Goal: Task Accomplishment & Management: Use online tool/utility

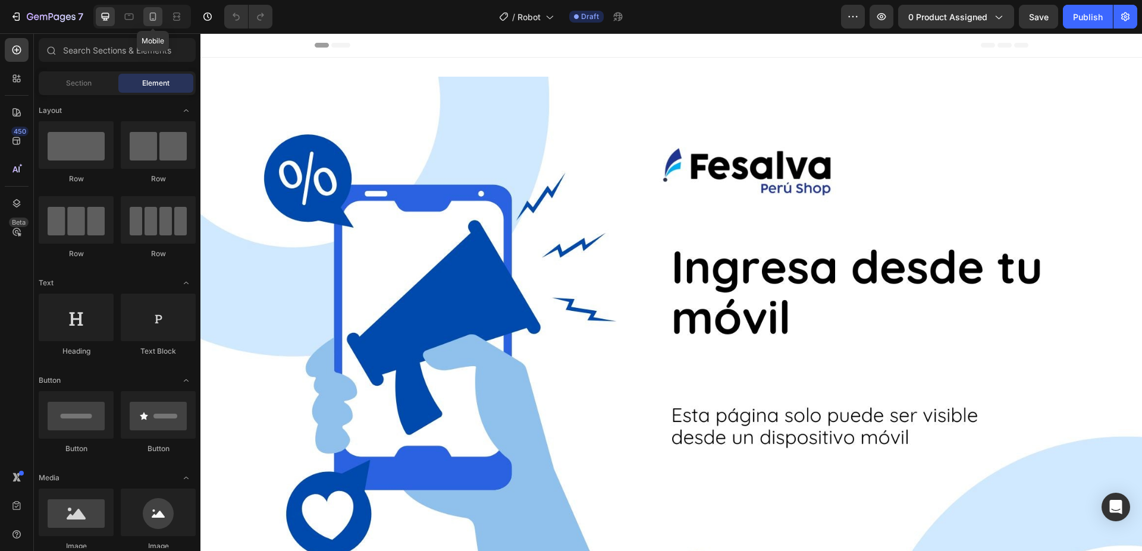
drag, startPoint x: 156, startPoint y: 14, endPoint x: 165, endPoint y: 20, distance: 10.2
click at [156, 14] on icon at bounding box center [153, 17] width 12 height 12
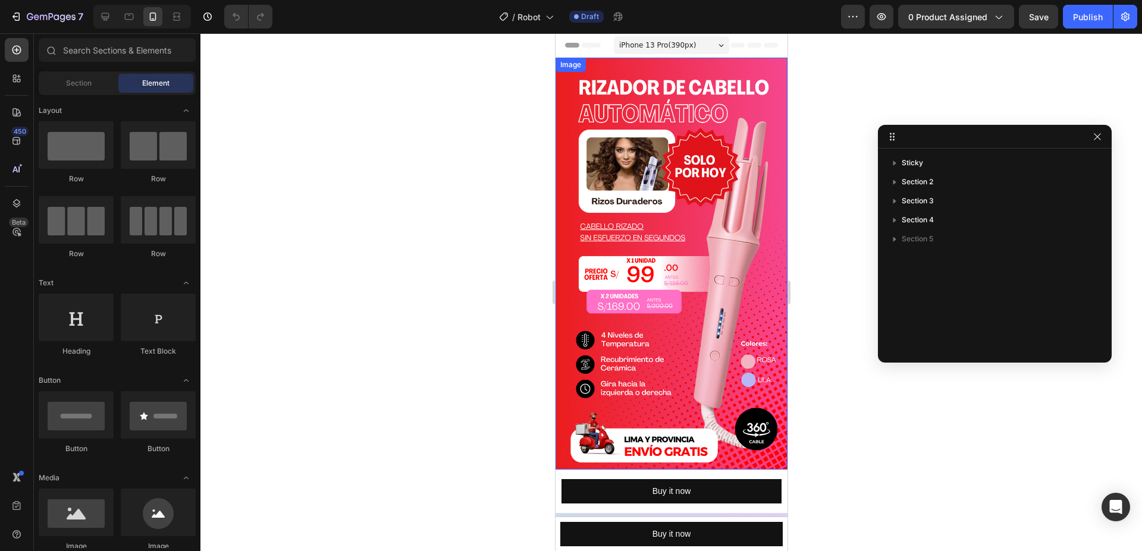
click at [657, 199] on img at bounding box center [671, 264] width 232 height 412
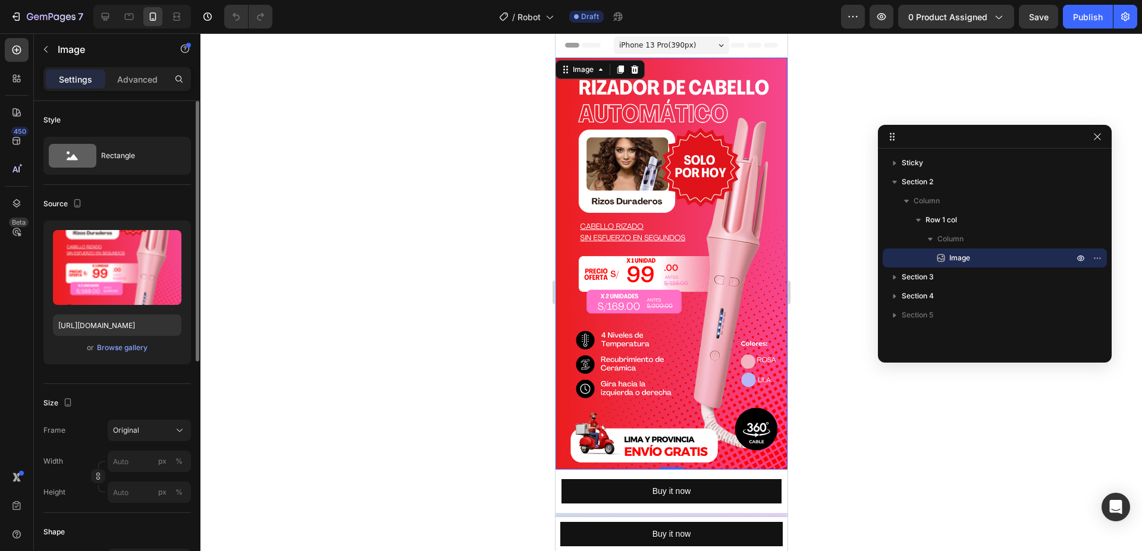
click at [123, 354] on div "or Browse gallery" at bounding box center [117, 348] width 128 height 14
click at [127, 350] on div "Browse gallery" at bounding box center [122, 347] width 51 height 11
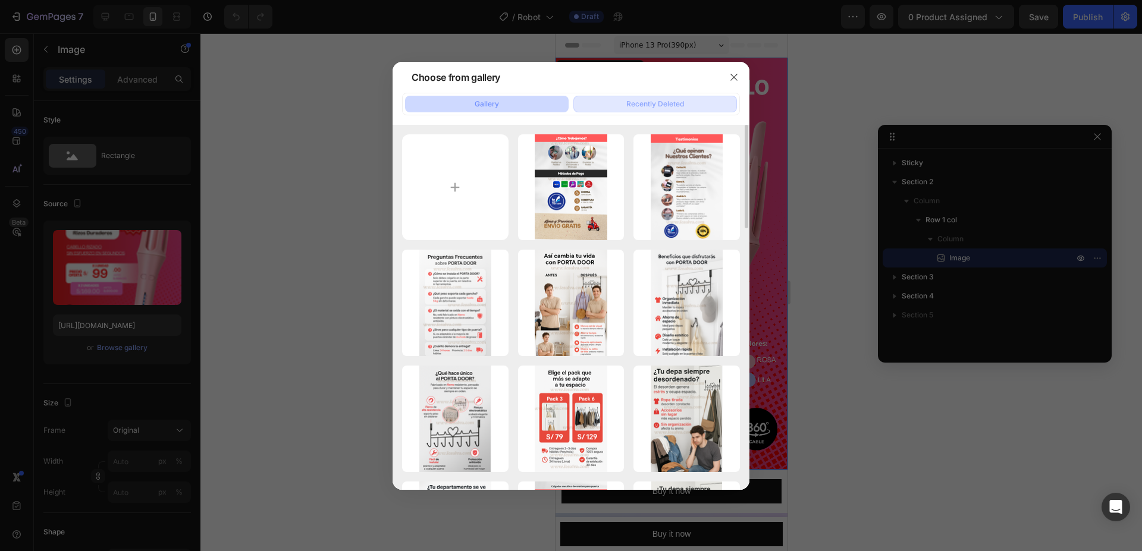
click at [630, 109] on button "Recently Deleted" at bounding box center [655, 104] width 164 height 17
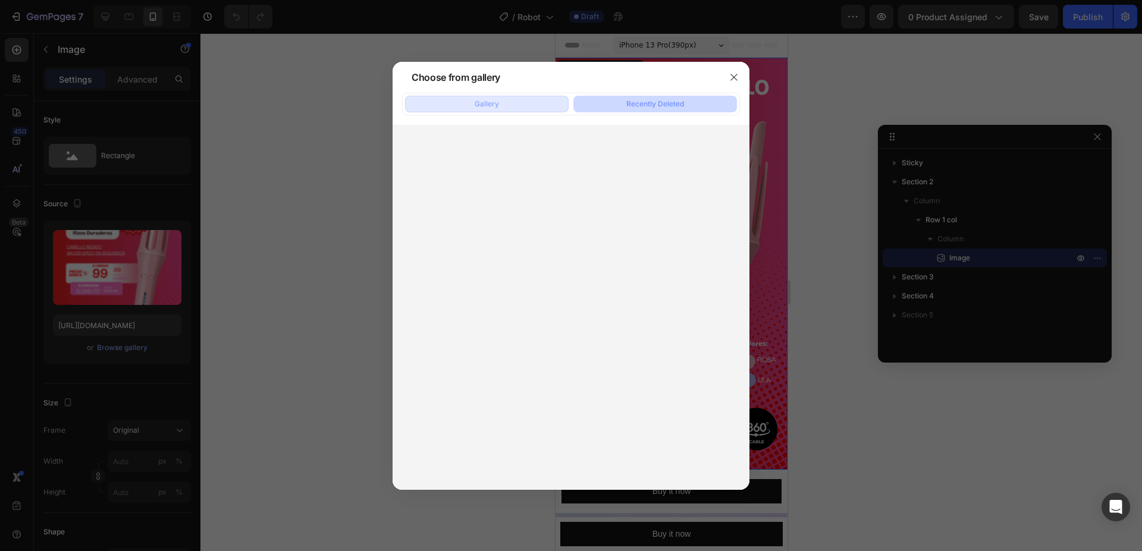
click at [502, 105] on button "Gallery" at bounding box center [487, 104] width 164 height 17
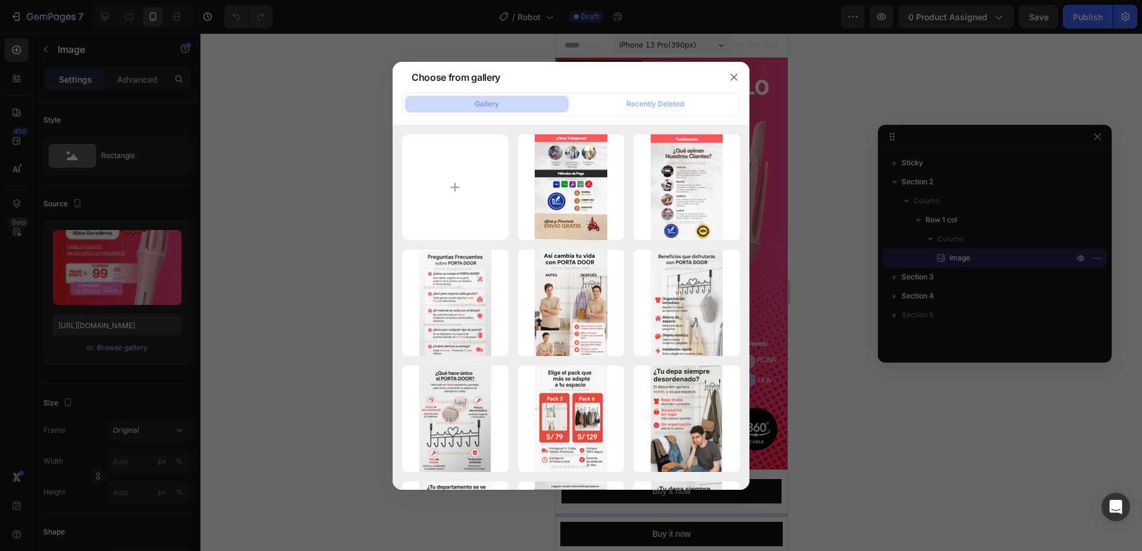
type input "C:\fakepath\ChatGPT Image [DATE], 00_09_38.png"
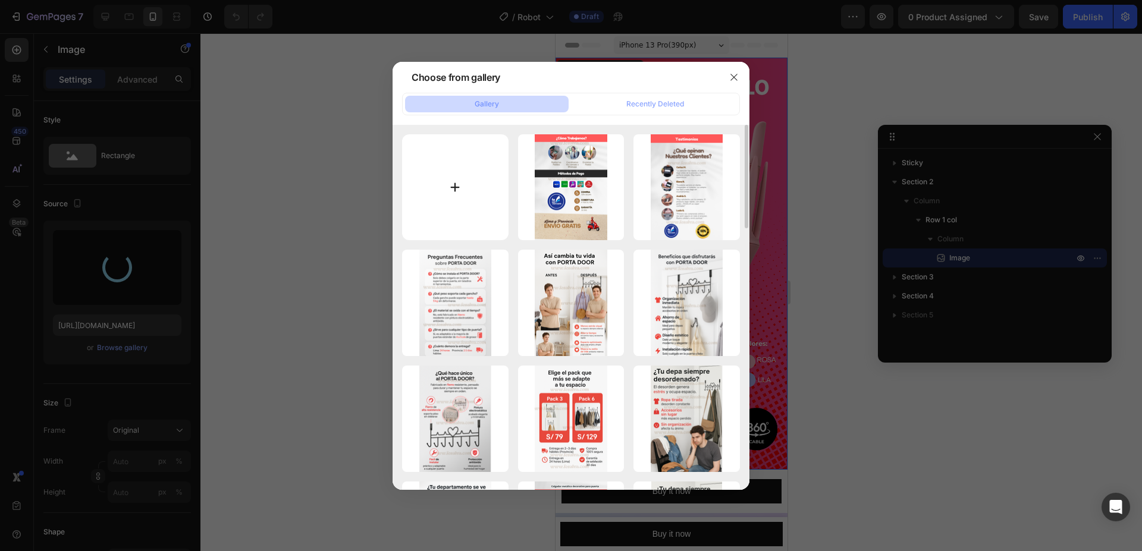
scroll to position [5, 0]
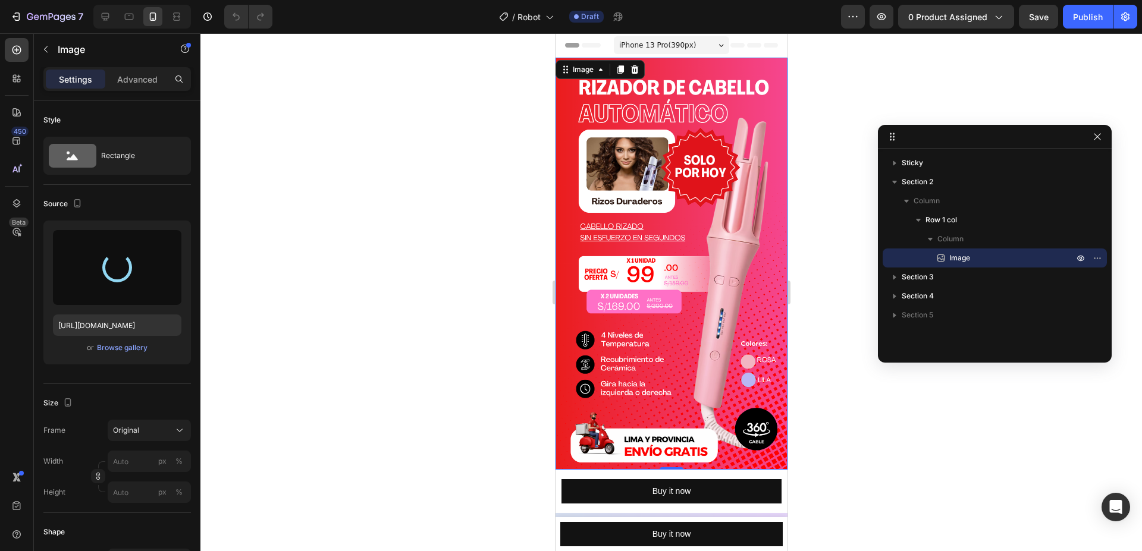
type input "[URL][DOMAIN_NAME]"
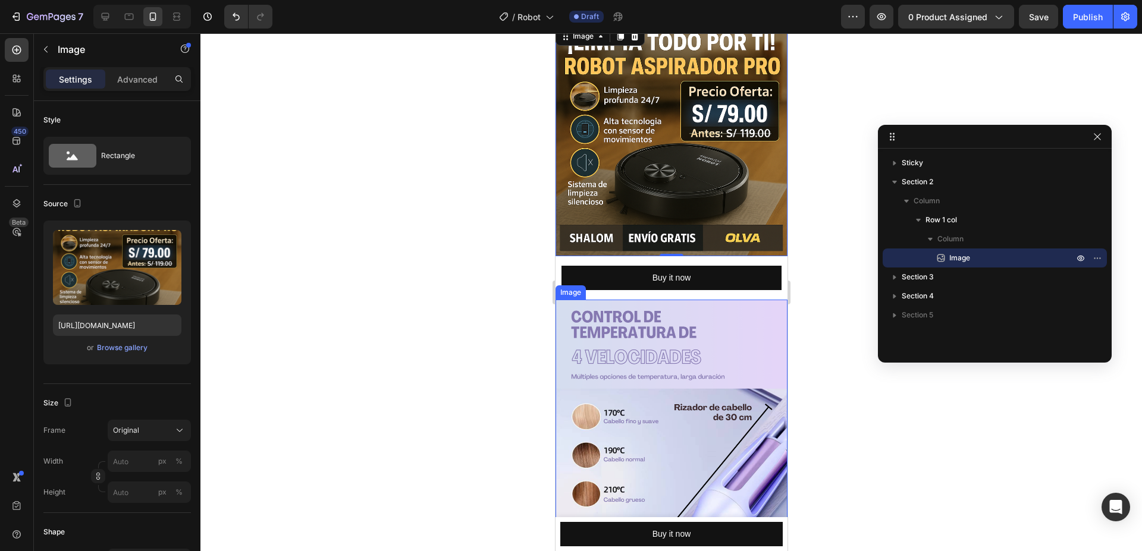
scroll to position [61, 0]
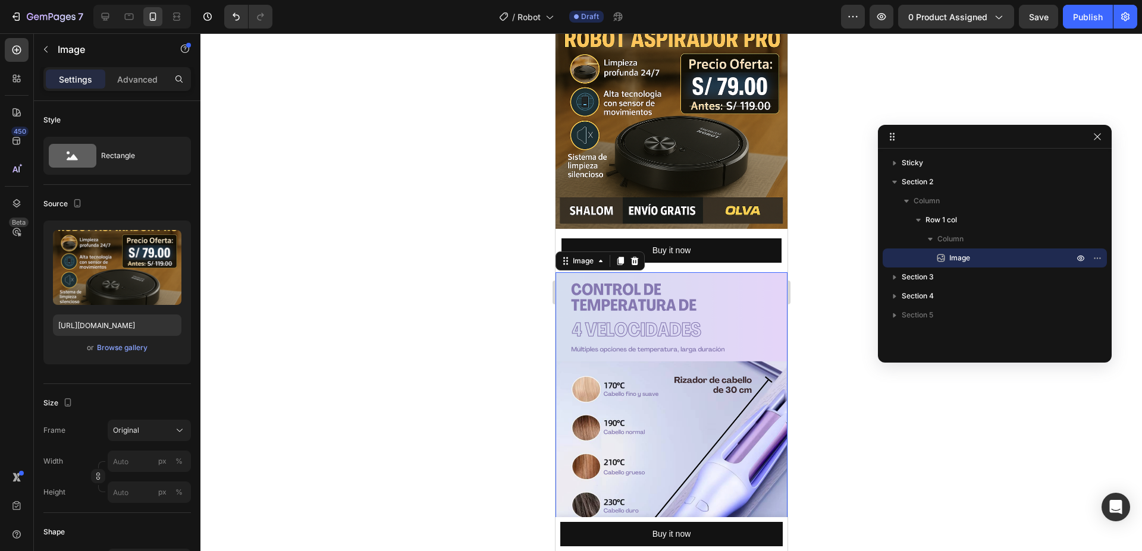
click at [614, 348] on img at bounding box center [671, 478] width 232 height 412
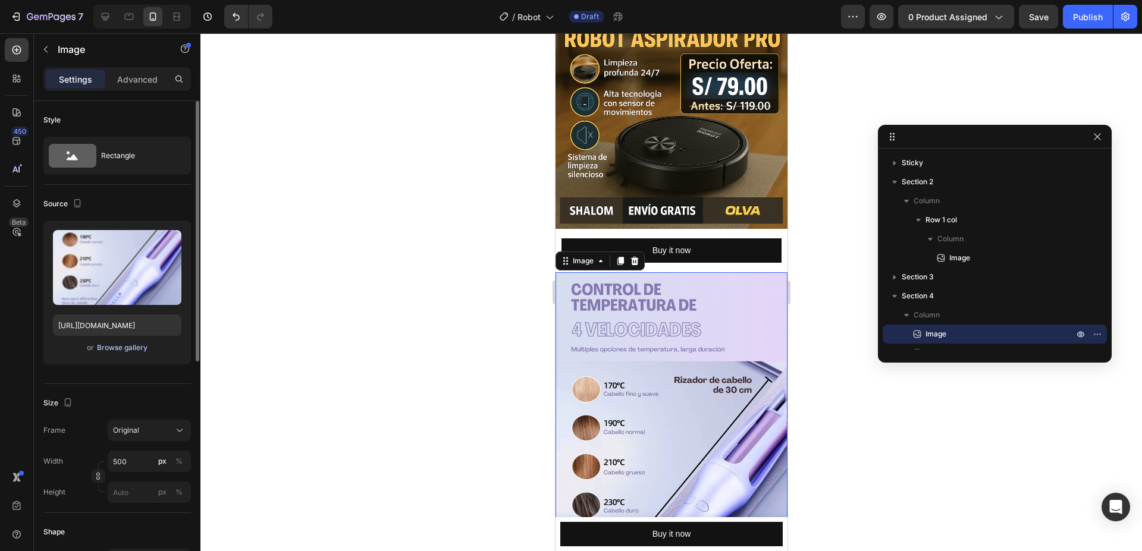
click at [123, 350] on div "Browse gallery" at bounding box center [122, 347] width 51 height 11
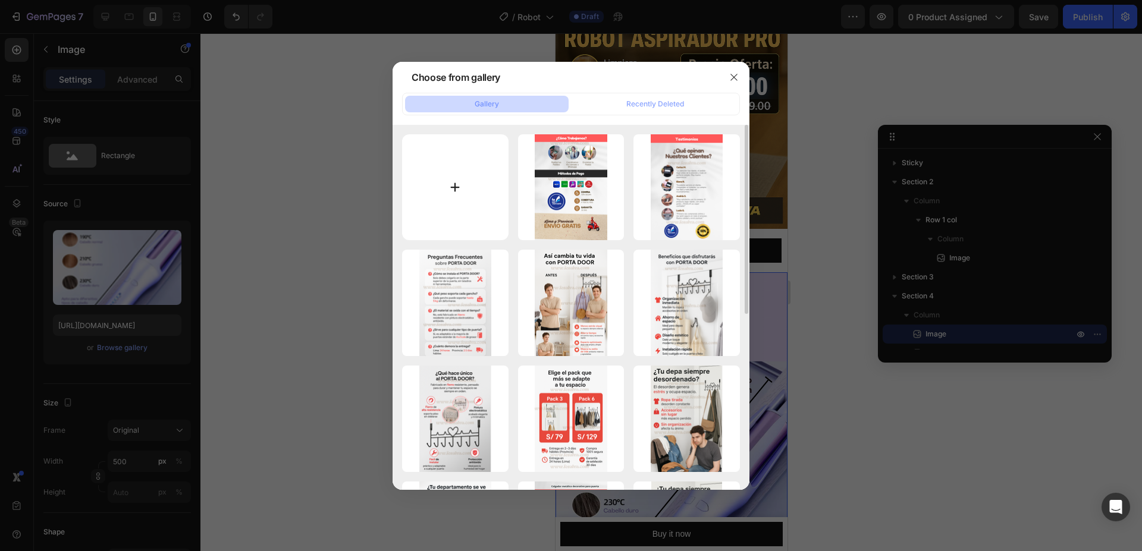
type input "C:\fakepath\1- rotob.webp"
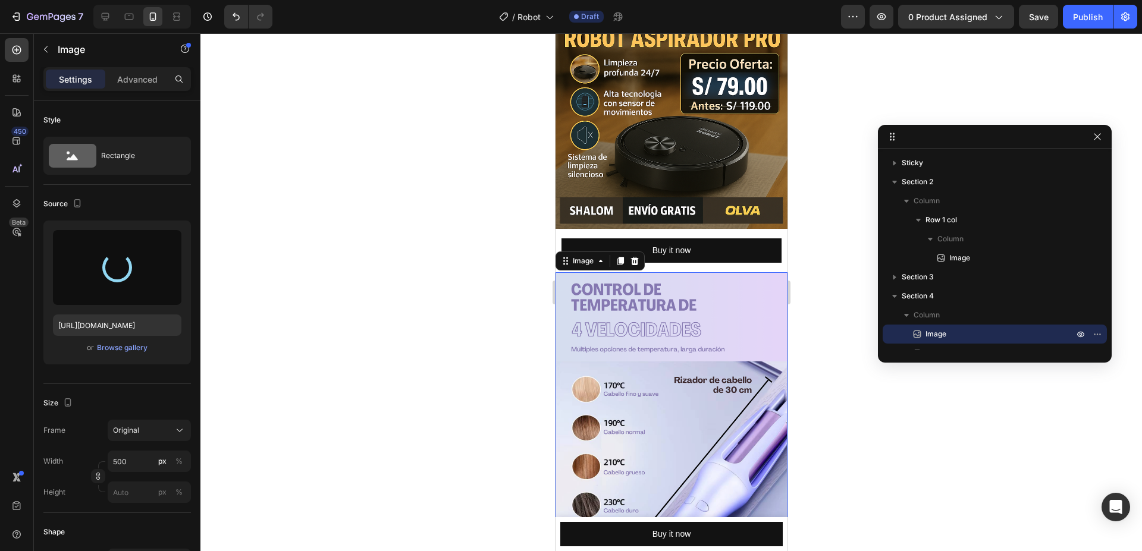
type input "[URL][DOMAIN_NAME]"
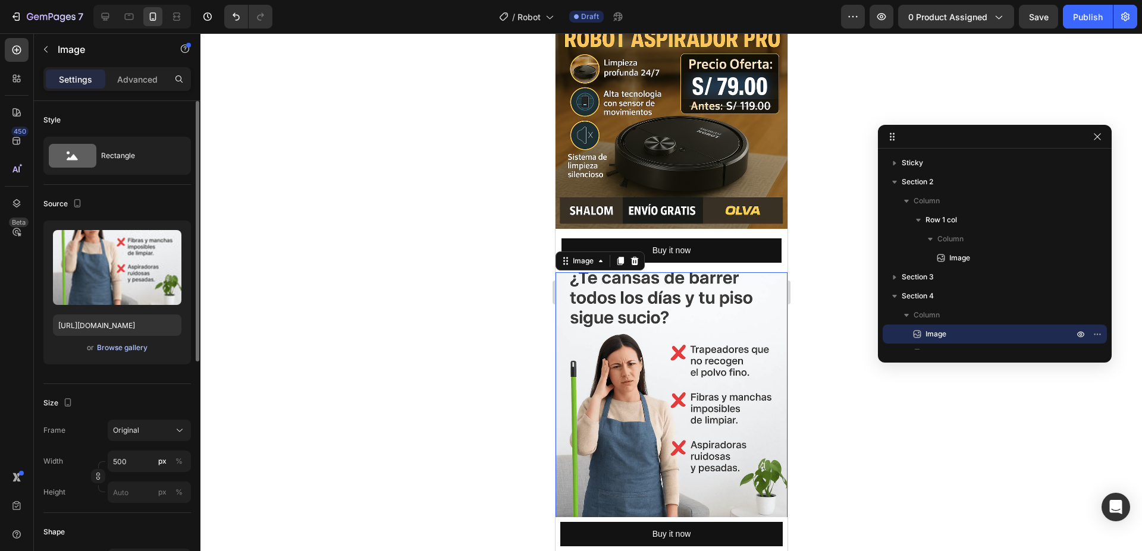
click at [133, 346] on div "Browse gallery" at bounding box center [122, 347] width 51 height 11
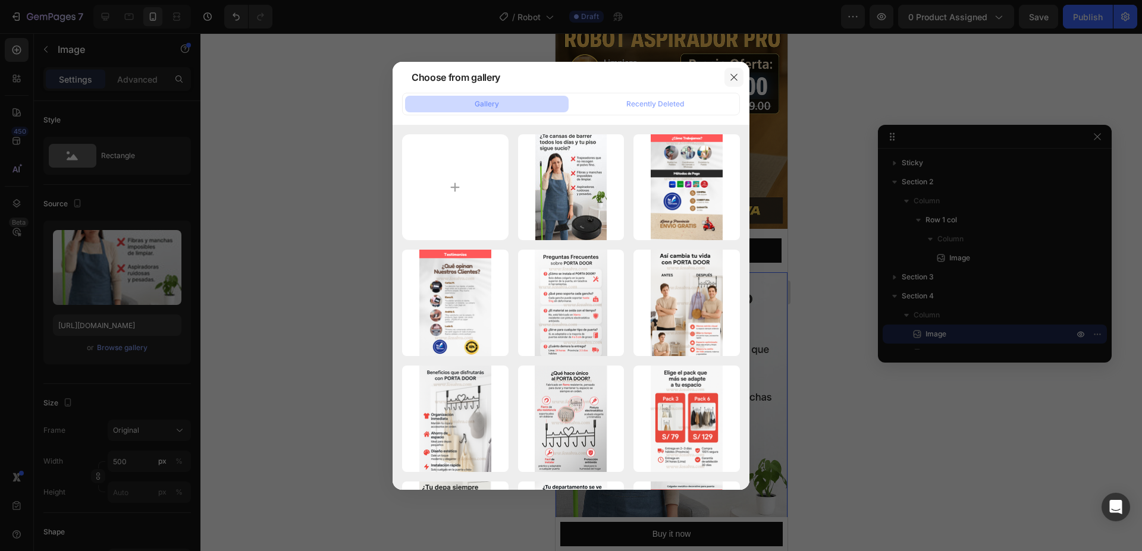
click at [734, 80] on icon "button" at bounding box center [734, 78] width 10 height 10
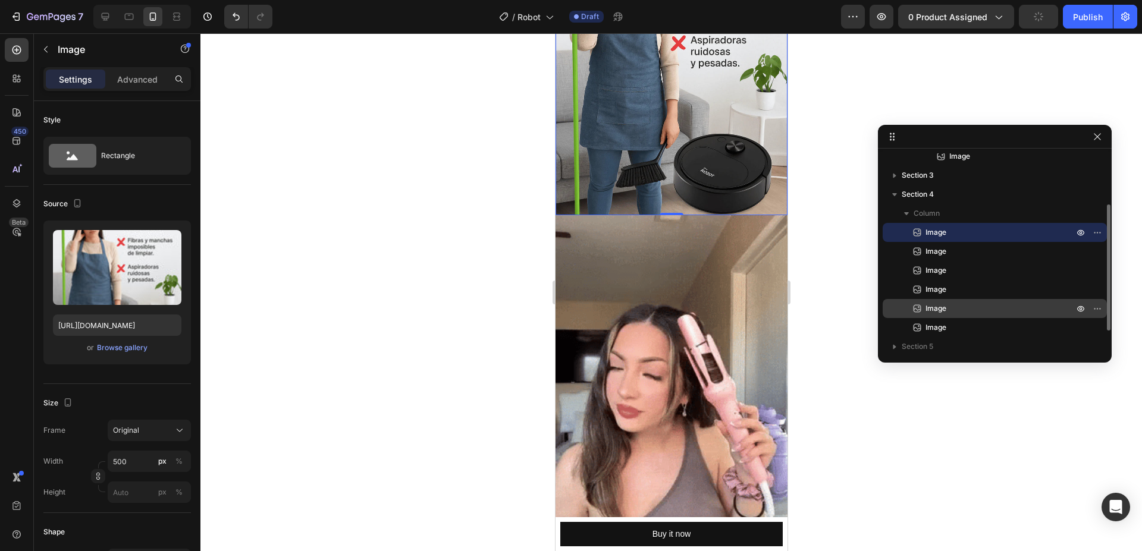
scroll to position [108, 0]
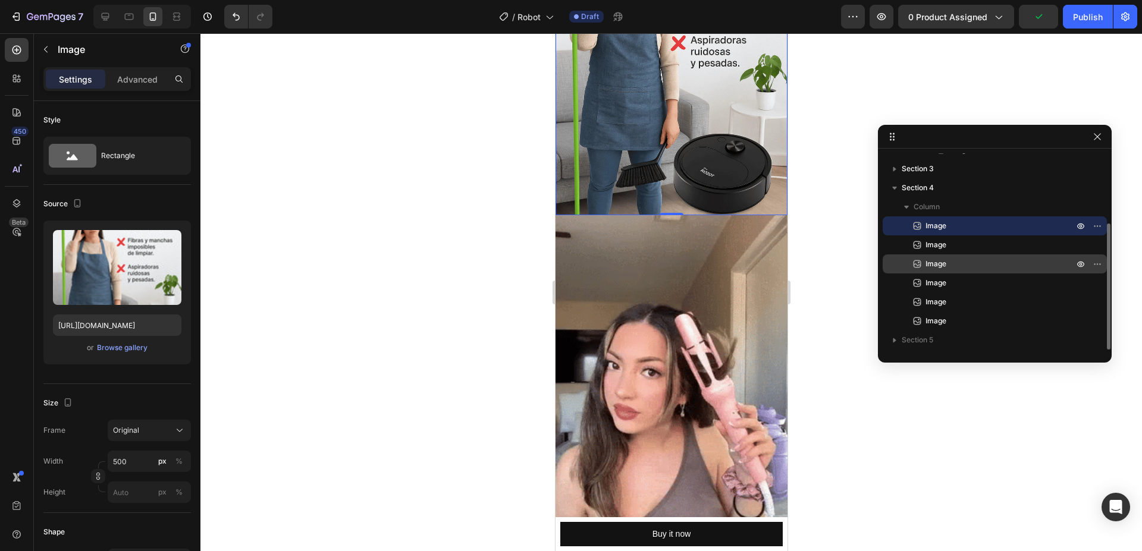
click at [947, 267] on p "Image" at bounding box center [986, 264] width 150 height 12
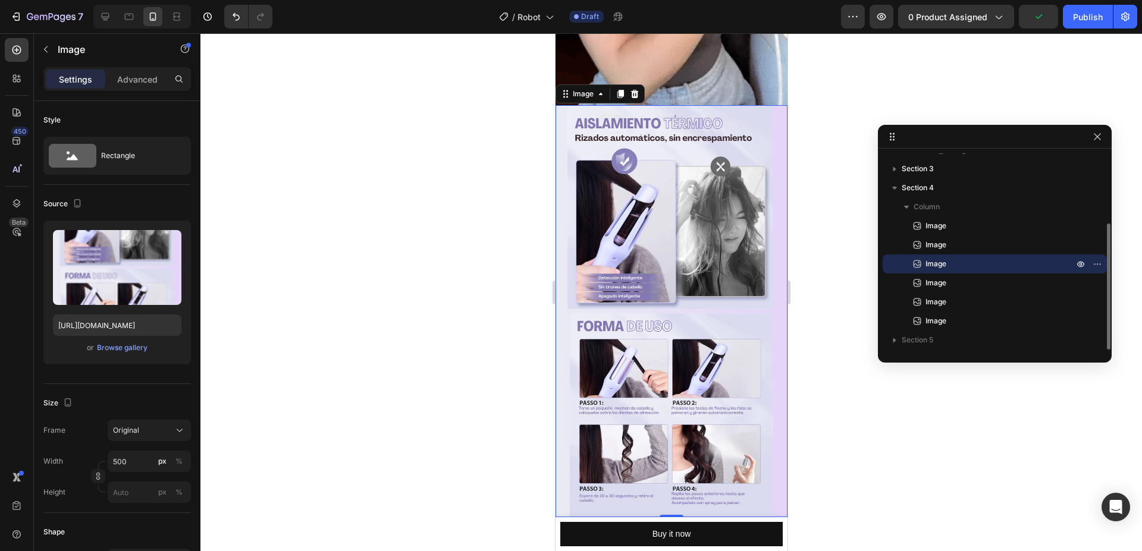
scroll to position [980, 0]
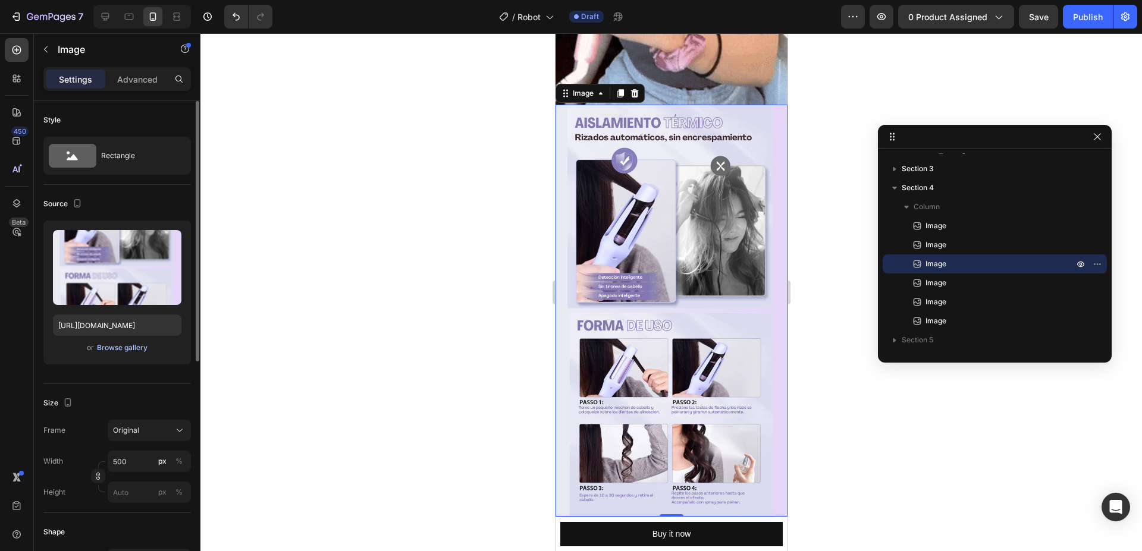
click at [122, 342] on div "Browse gallery" at bounding box center [122, 347] width 51 height 11
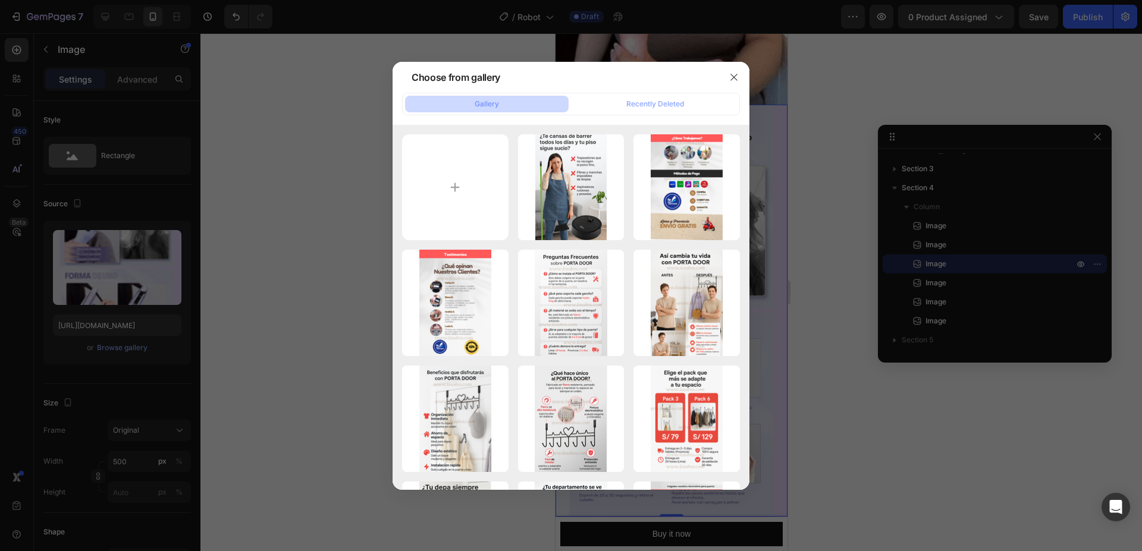
type input "C:\fakepath\2- rotob.webp"
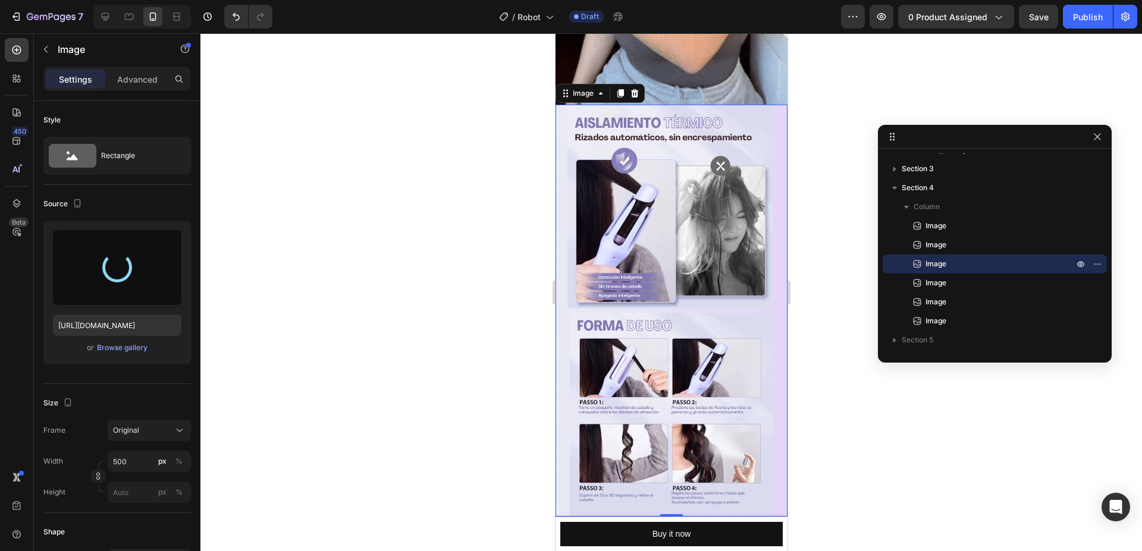
type input "[URL][DOMAIN_NAME]"
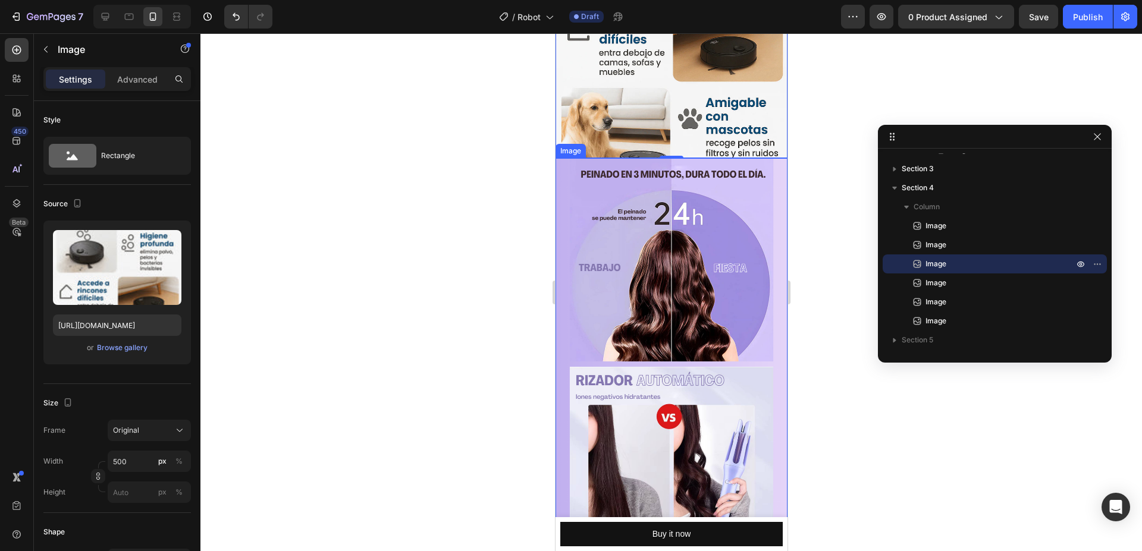
scroll to position [1283, 0]
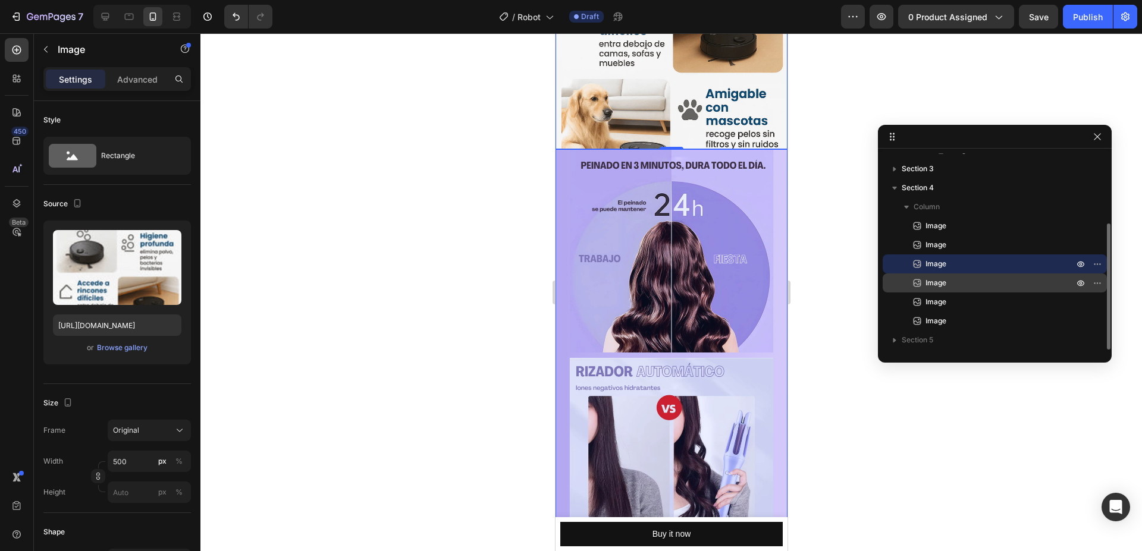
click at [989, 290] on div "Image" at bounding box center [994, 283] width 215 height 19
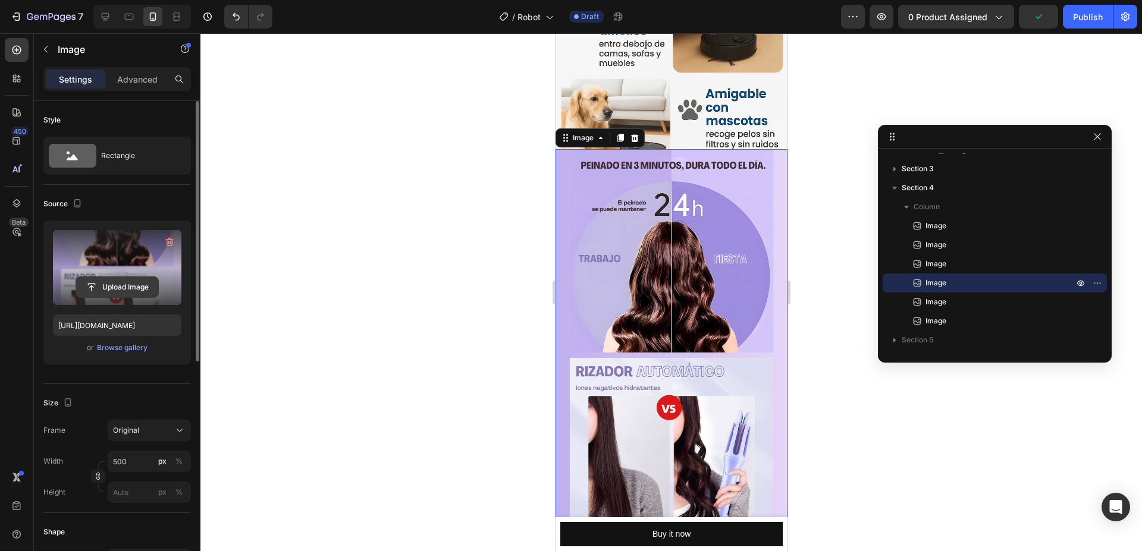
click at [141, 279] on input "file" at bounding box center [117, 287] width 82 height 20
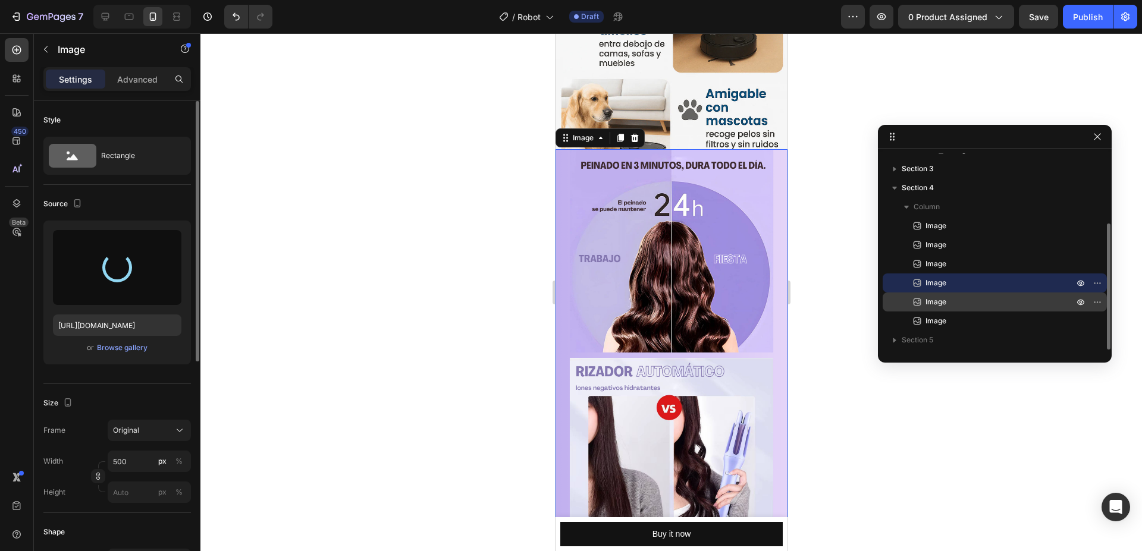
type input "[URL][DOMAIN_NAME]"
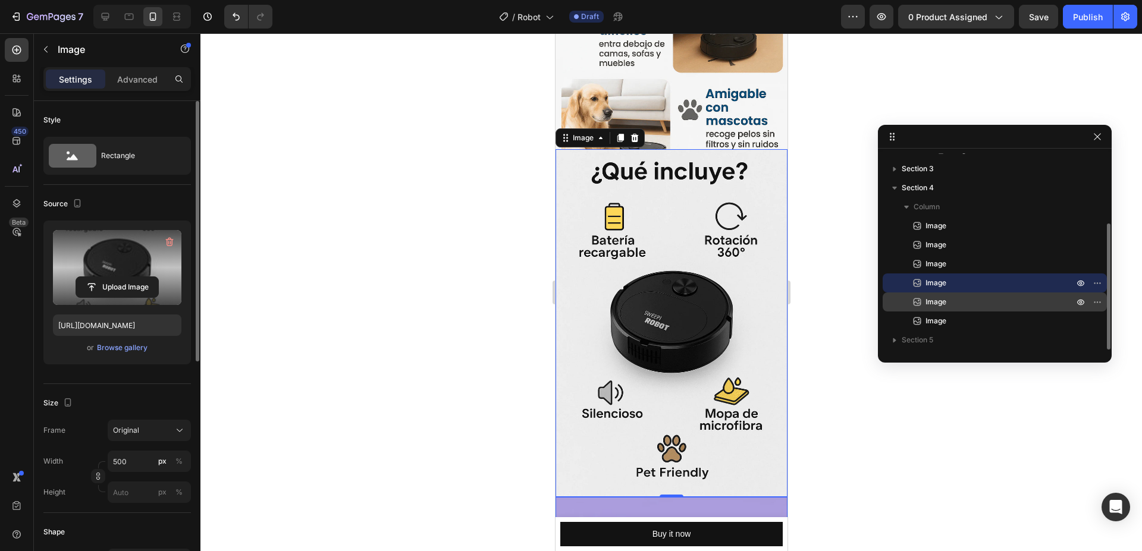
click at [963, 300] on p "Image" at bounding box center [986, 302] width 150 height 12
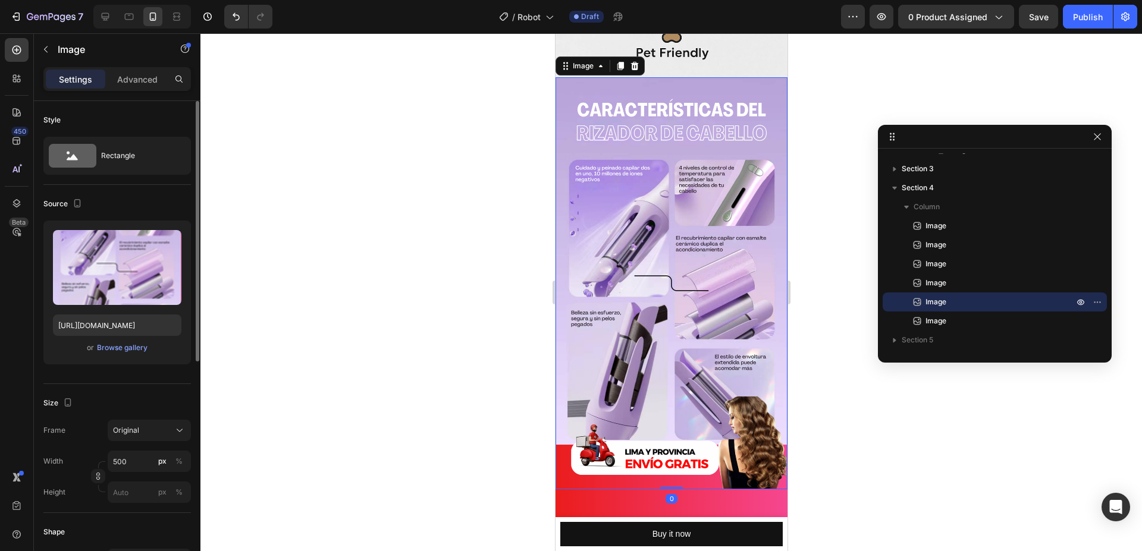
scroll to position [1711, 0]
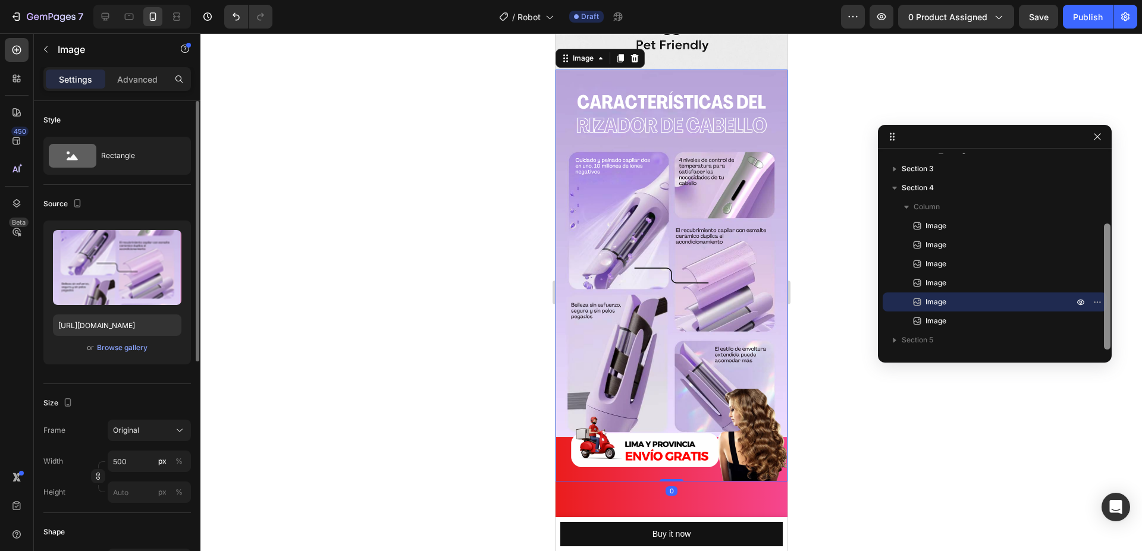
click at [1105, 304] on div at bounding box center [1107, 287] width 7 height 126
click at [1098, 301] on icon "button" at bounding box center [1097, 302] width 10 height 10
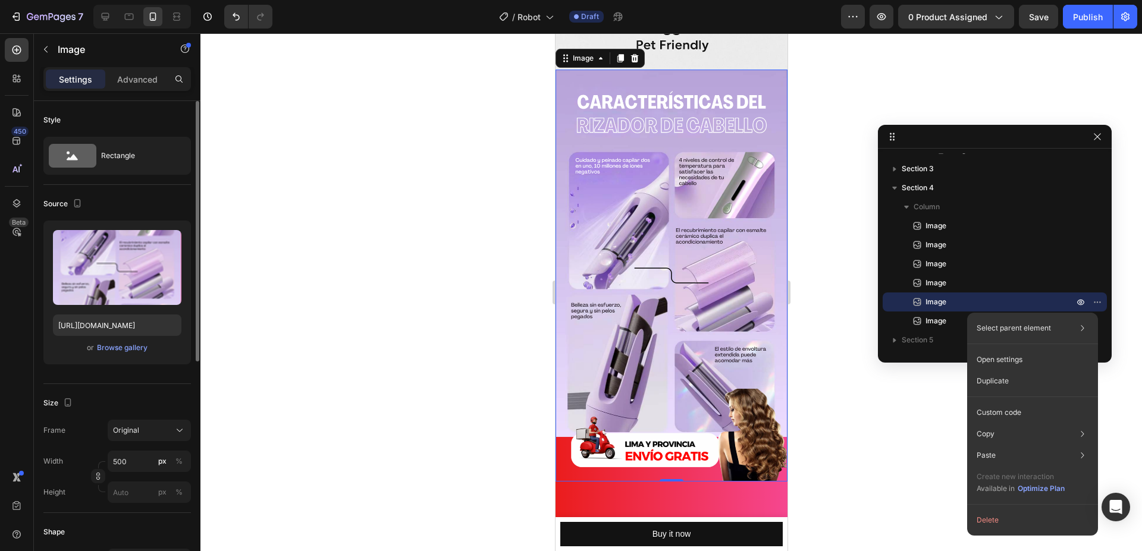
click at [1018, 513] on button "Delete" at bounding box center [1032, 520] width 121 height 21
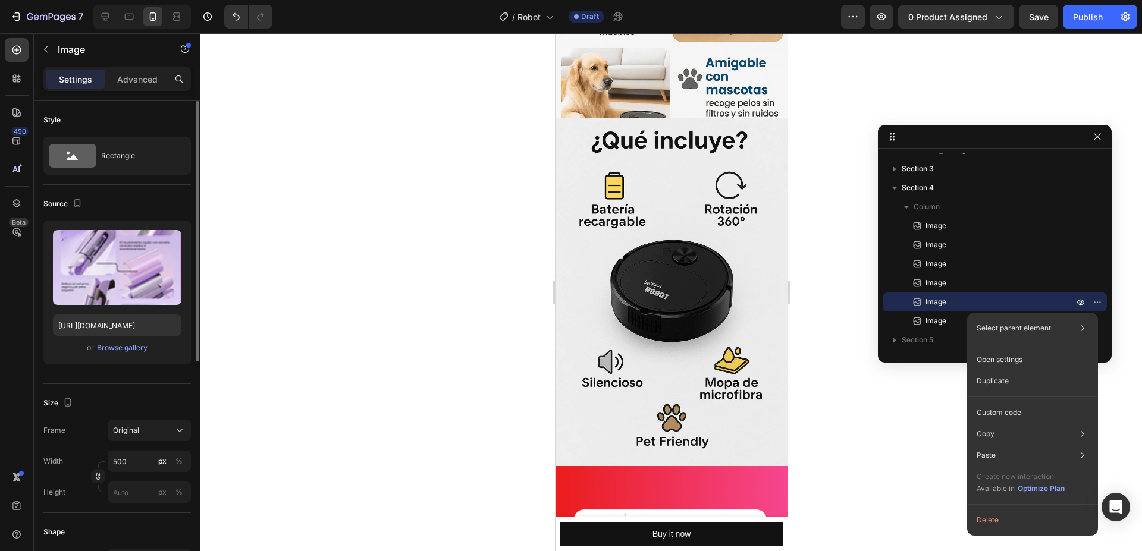
scroll to position [89, 0]
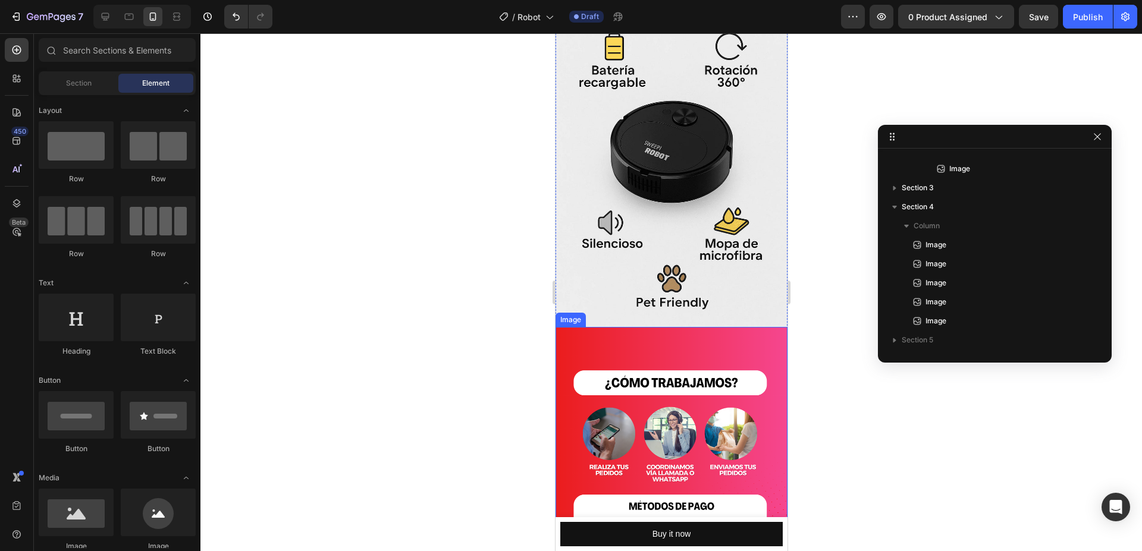
click at [677, 376] on img at bounding box center [671, 533] width 232 height 412
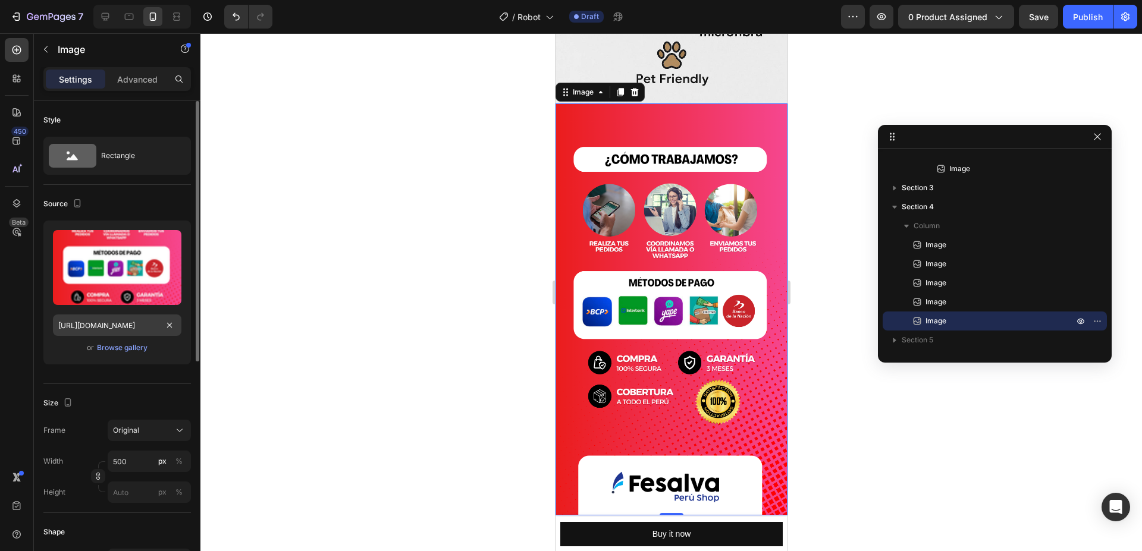
scroll to position [1667, 0]
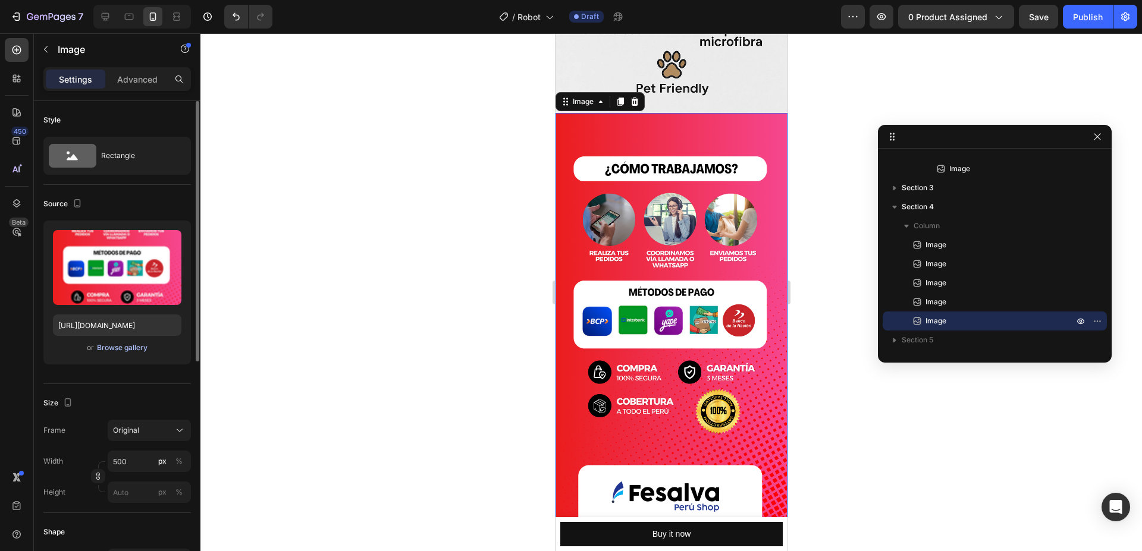
click at [124, 343] on div "Browse gallery" at bounding box center [122, 347] width 51 height 11
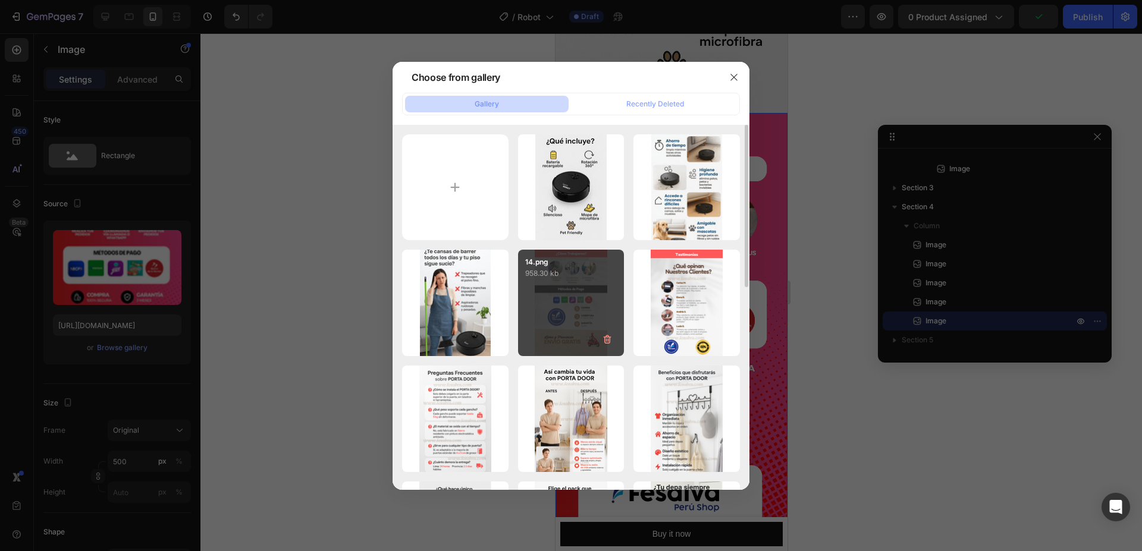
click at [561, 316] on div "14.png 958.30 kb" at bounding box center [571, 303] width 106 height 106
type input "[URL][DOMAIN_NAME]"
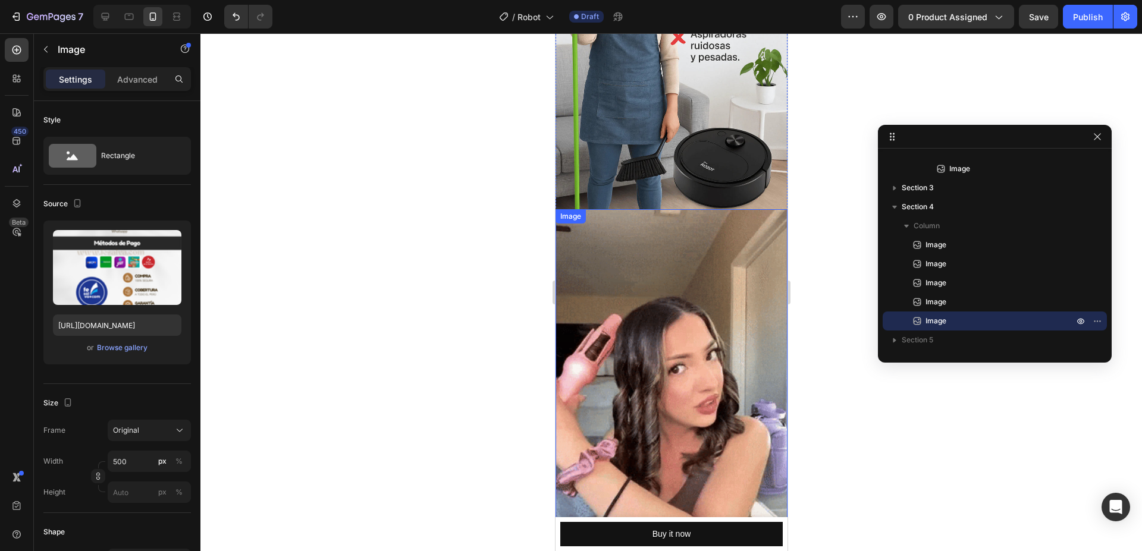
click at [620, 300] on img at bounding box center [671, 415] width 232 height 412
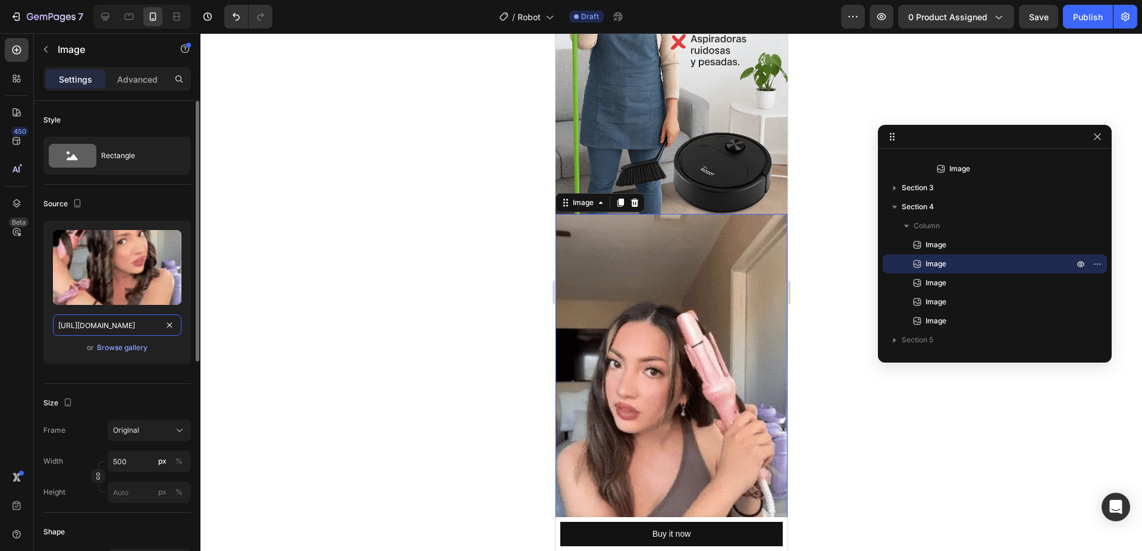
drag, startPoint x: 144, startPoint y: 325, endPoint x: 158, endPoint y: 325, distance: 13.7
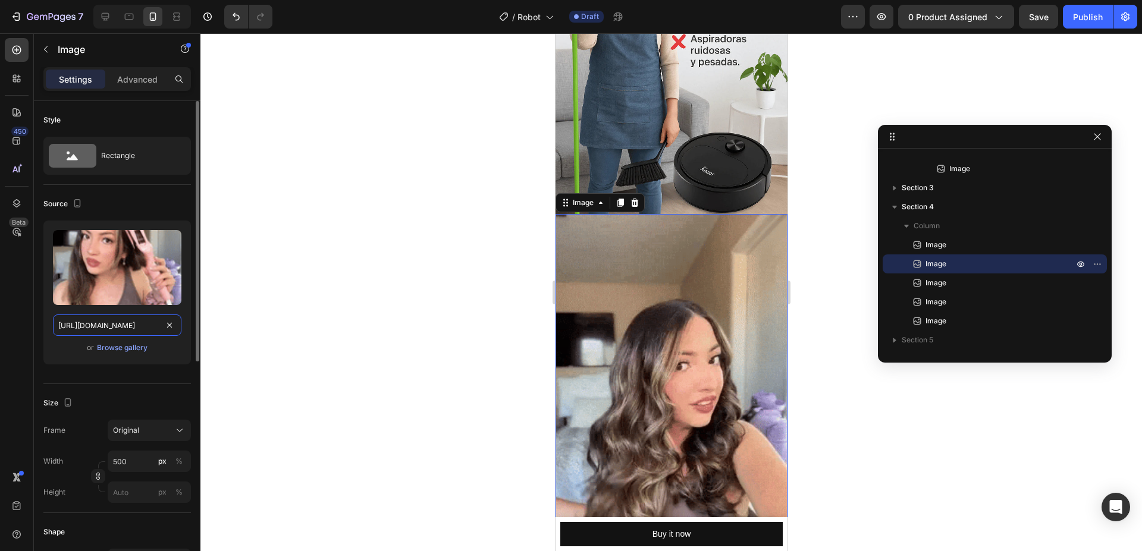
click at [144, 325] on input "[URL][DOMAIN_NAME]" at bounding box center [117, 325] width 128 height 21
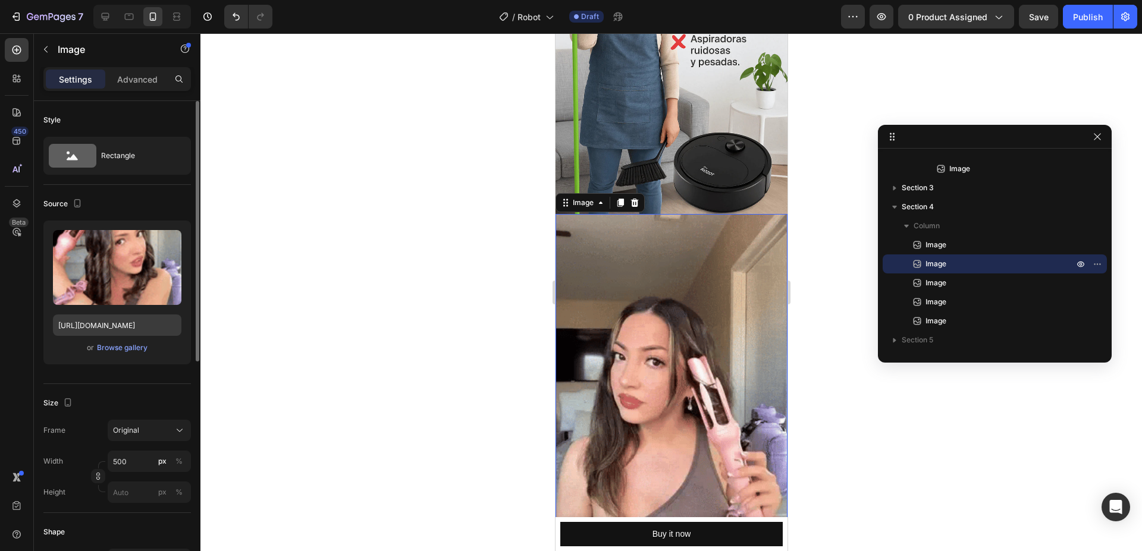
click at [181, 325] on div "Upload Image [URL][DOMAIN_NAME] or Browse gallery" at bounding box center [116, 293] width 147 height 144
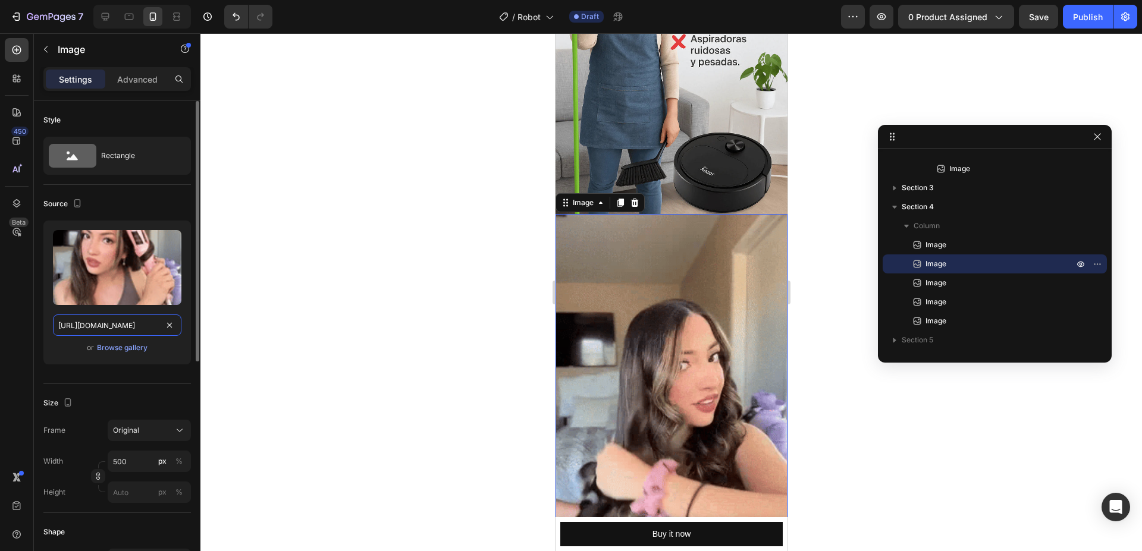
click at [177, 325] on input "[URL][DOMAIN_NAME]" at bounding box center [117, 325] width 128 height 21
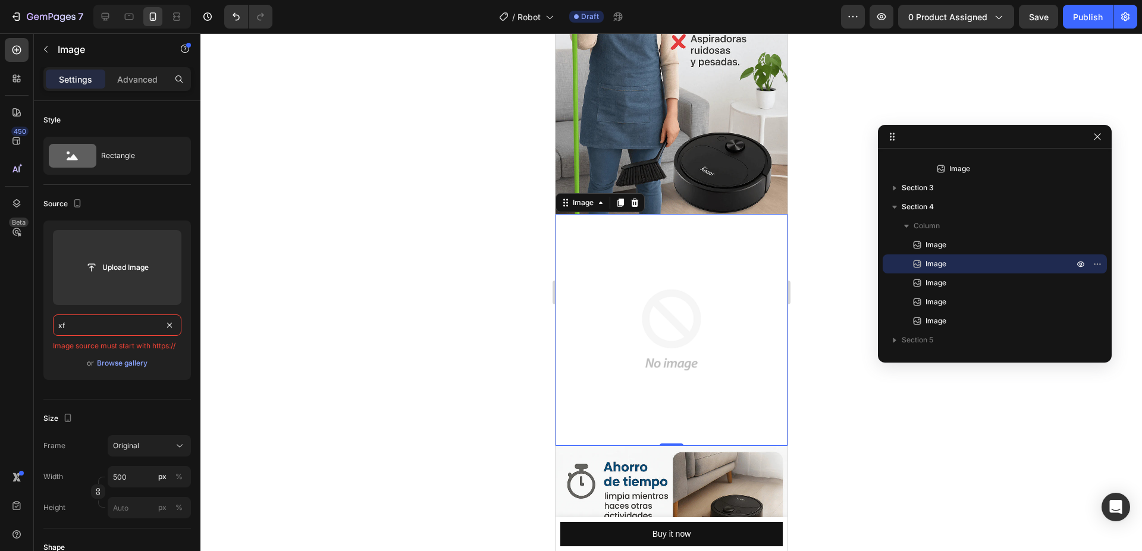
drag, startPoint x: 98, startPoint y: 332, endPoint x: 28, endPoint y: 324, distance: 70.7
click at [28, 324] on div "450 Beta Sections(18) Elements(84) Section Element Hero Section Product Detail …" at bounding box center [100, 292] width 200 height 518
paste input "[URL][DOMAIN_NAME]"
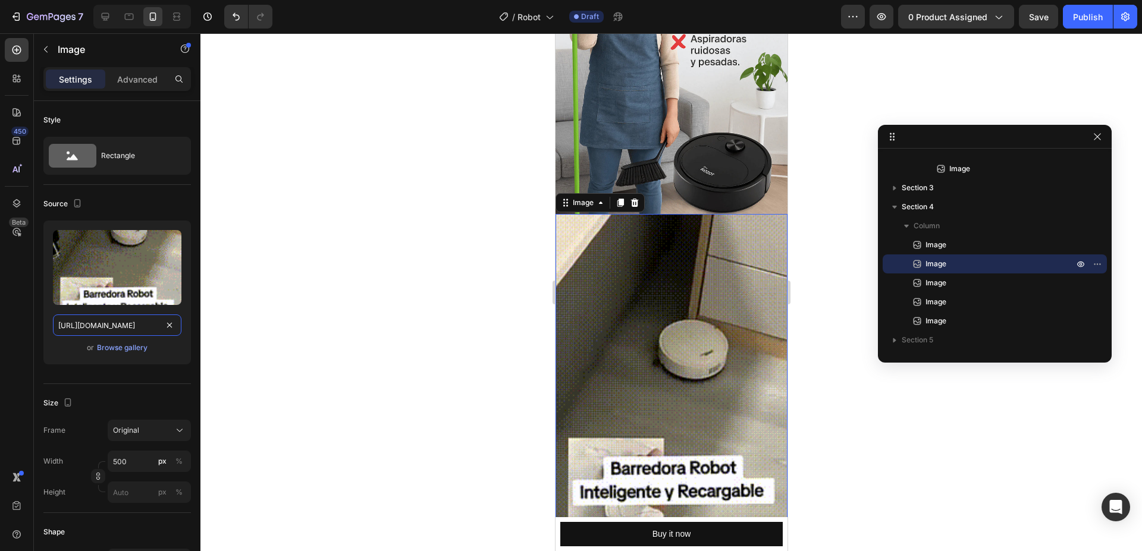
type input "[URL][DOMAIN_NAME]"
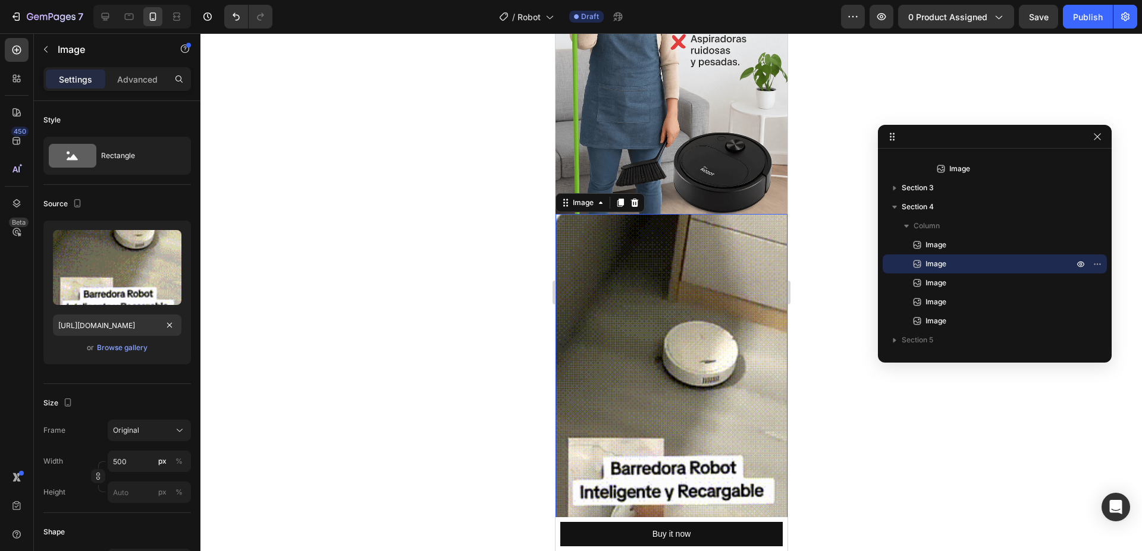
scroll to position [0, 0]
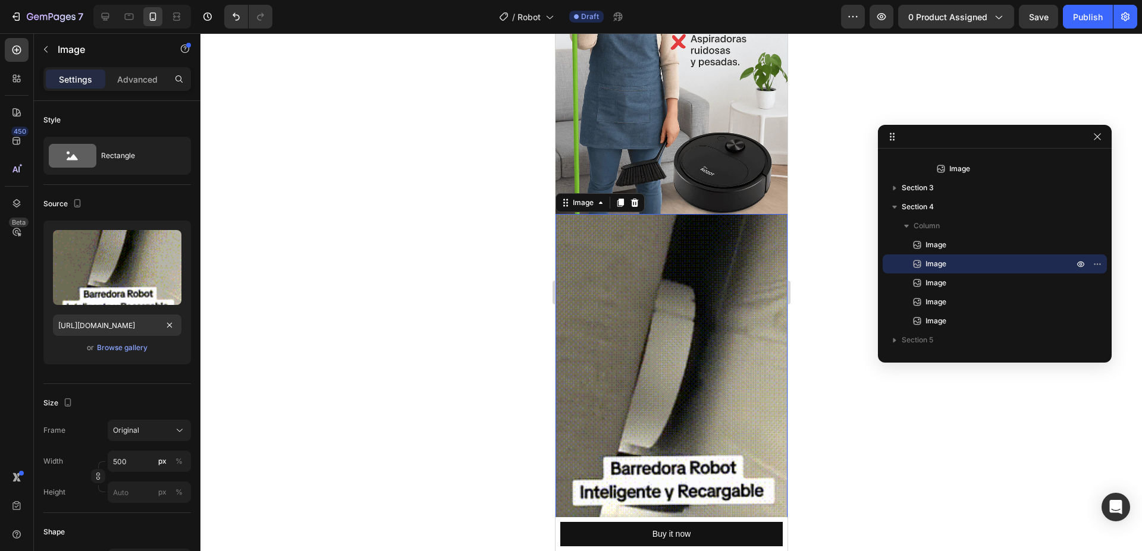
click at [231, 326] on div at bounding box center [670, 292] width 941 height 518
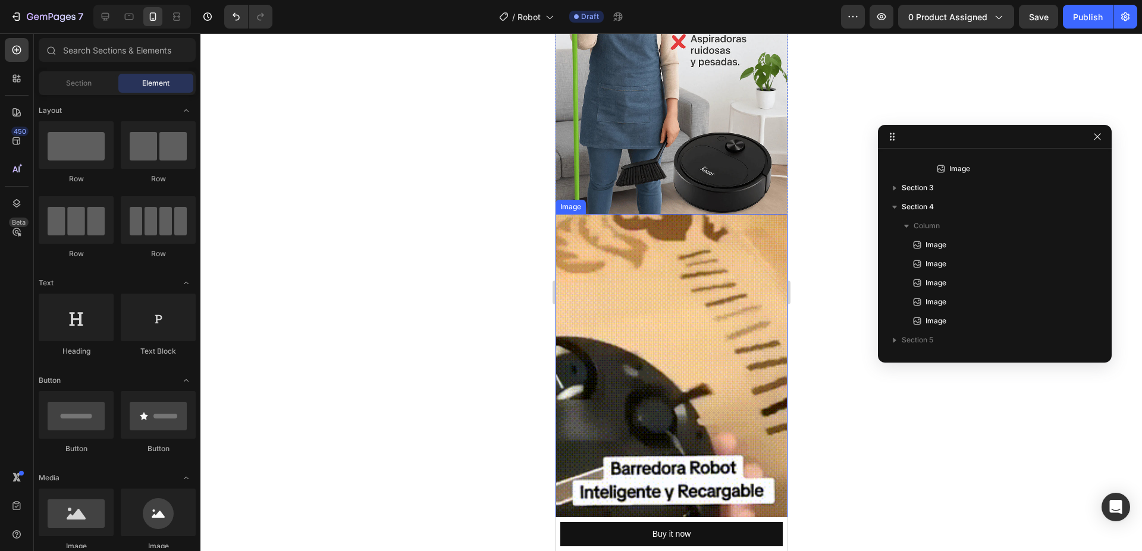
click at [670, 311] on img at bounding box center [671, 420] width 232 height 413
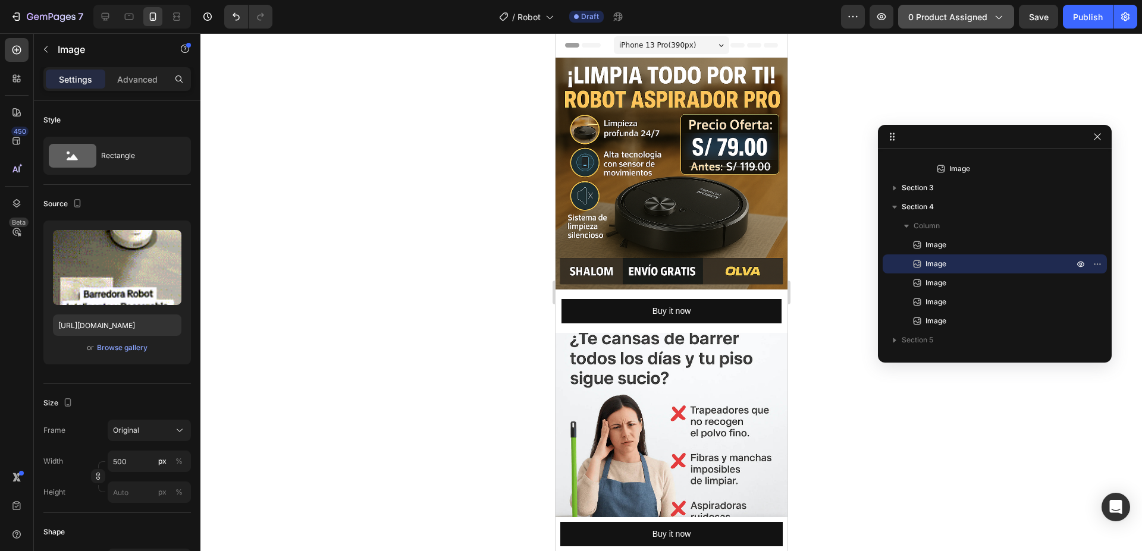
click at [973, 17] on span "0 product assigned" at bounding box center [947, 17] width 79 height 12
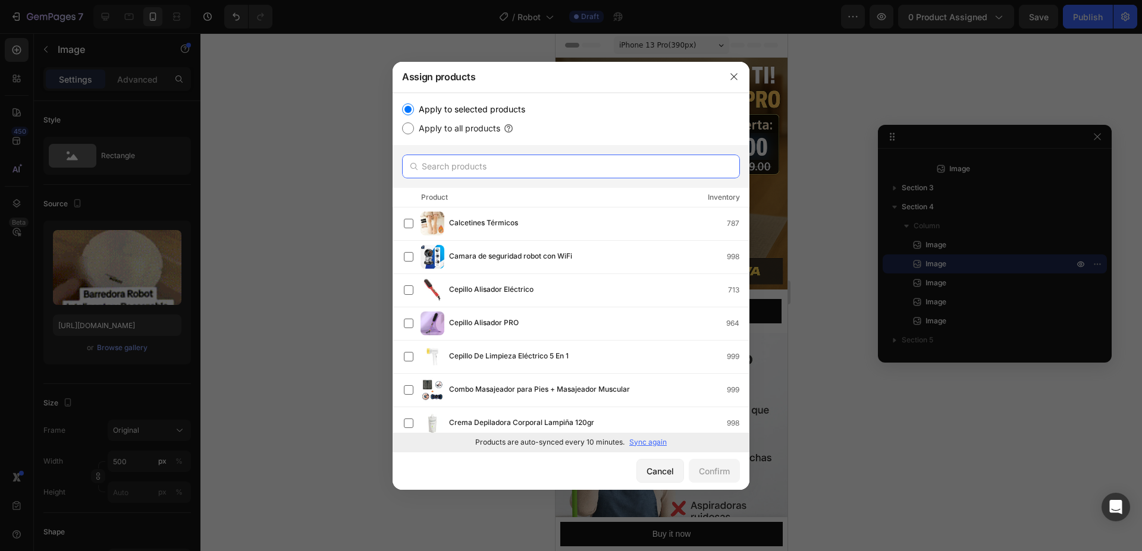
click at [454, 167] on input "text" at bounding box center [571, 167] width 338 height 24
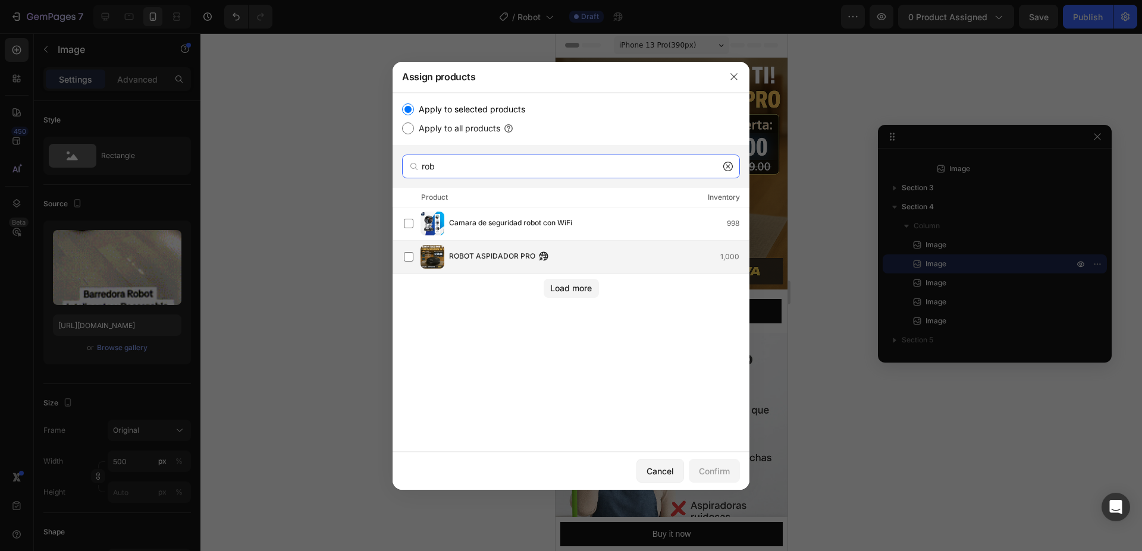
type input "rob"
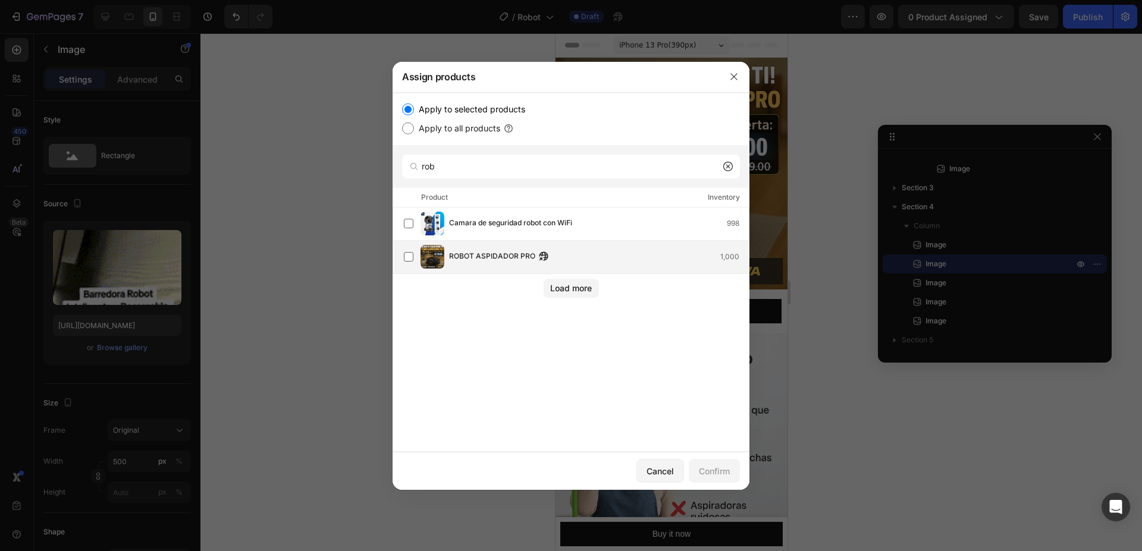
drag, startPoint x: 493, startPoint y: 250, endPoint x: 501, endPoint y: 249, distance: 8.4
click at [493, 250] on span "ROBOT ASPIDADOR PRO" at bounding box center [492, 256] width 86 height 13
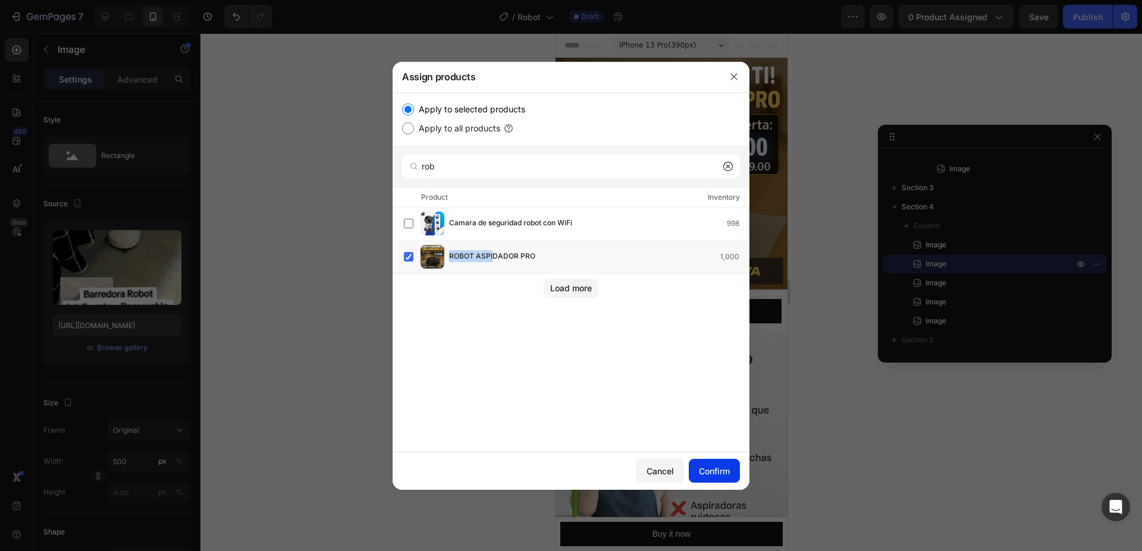
click at [730, 466] on button "Confirm" at bounding box center [714, 471] width 51 height 24
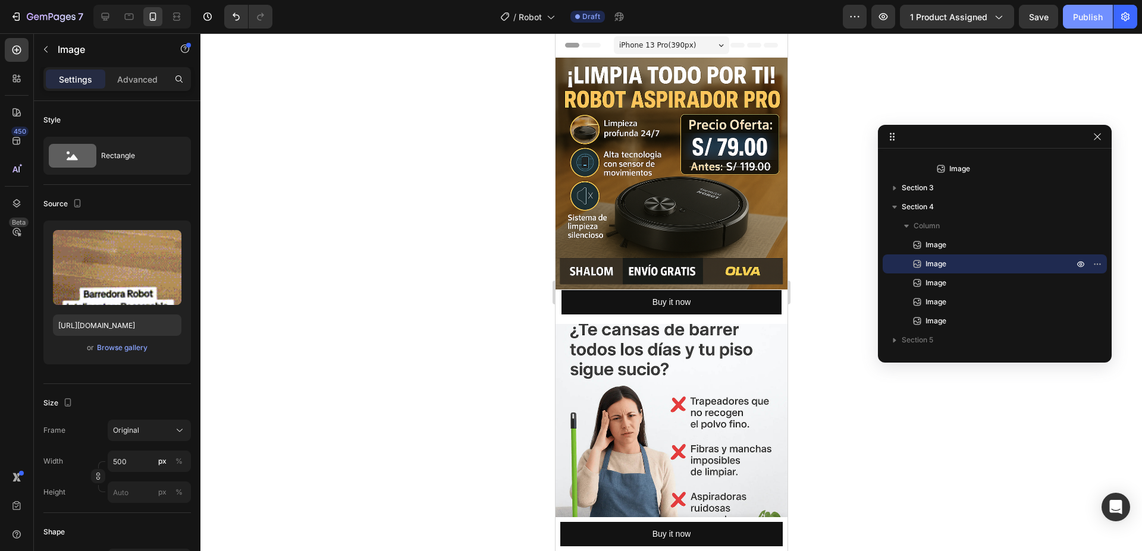
click at [1093, 19] on div "Publish" at bounding box center [1088, 17] width 30 height 12
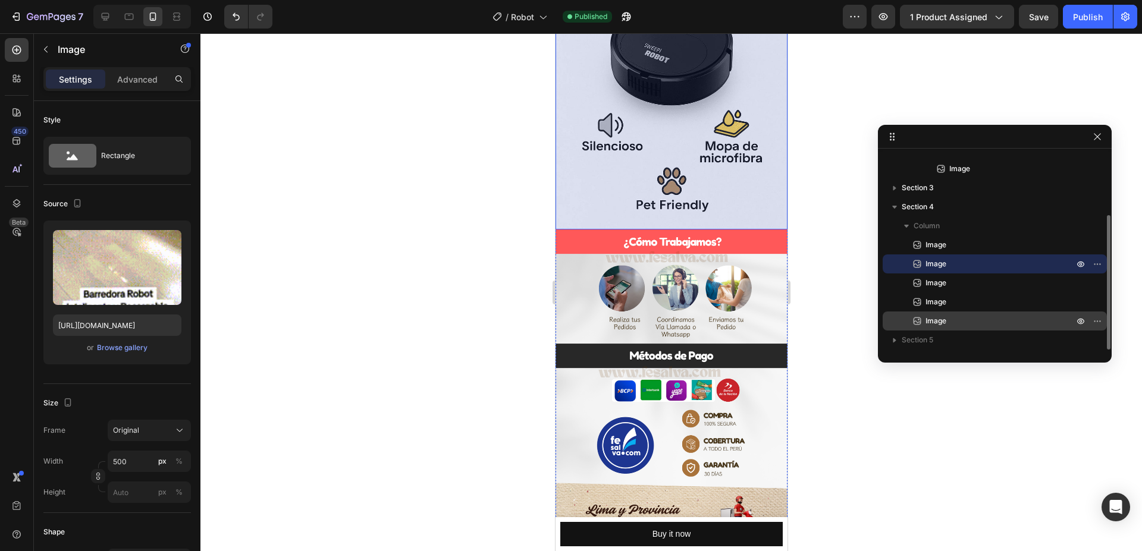
click at [964, 309] on div "Image" at bounding box center [994, 302] width 215 height 19
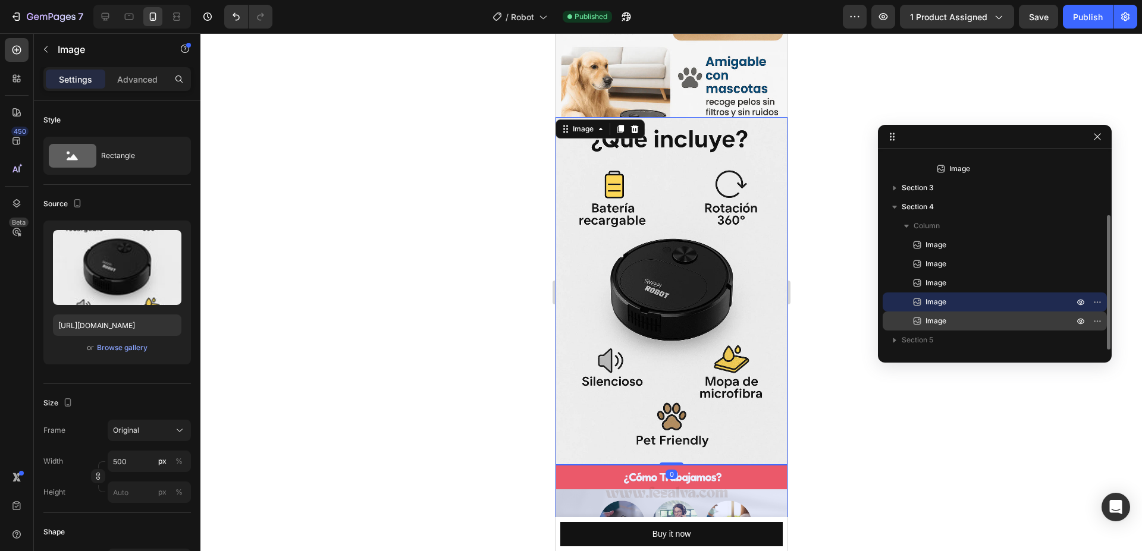
click at [988, 321] on p "Image" at bounding box center [986, 321] width 150 height 12
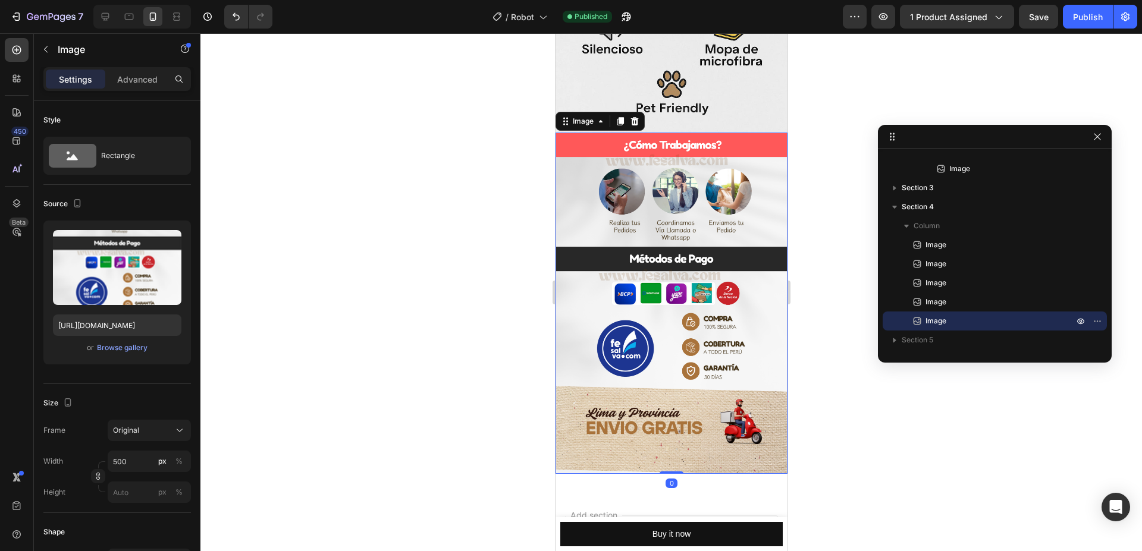
scroll to position [1649, 0]
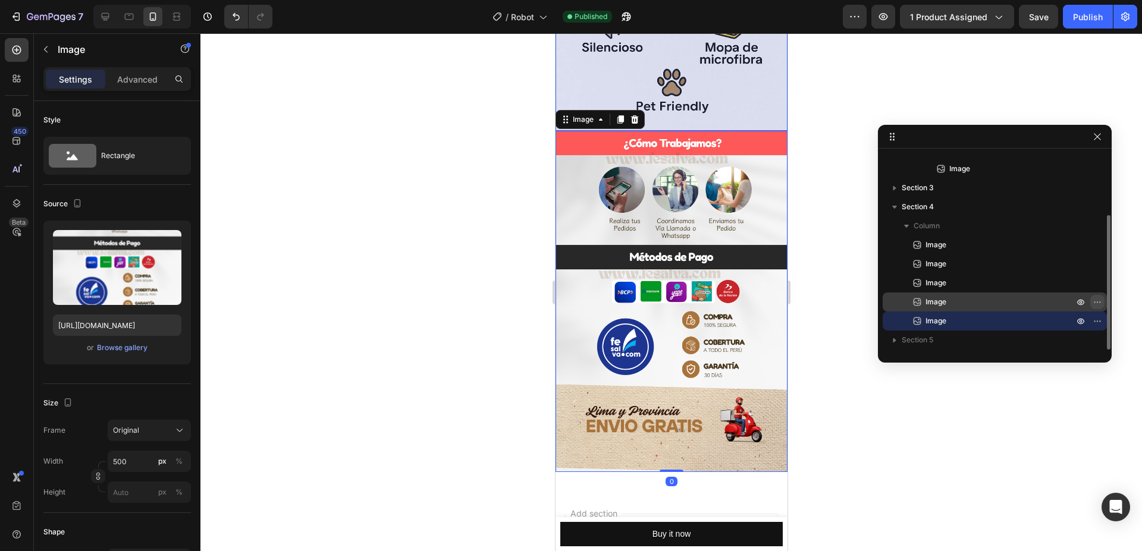
click at [1091, 302] on button "button" at bounding box center [1097, 302] width 14 height 14
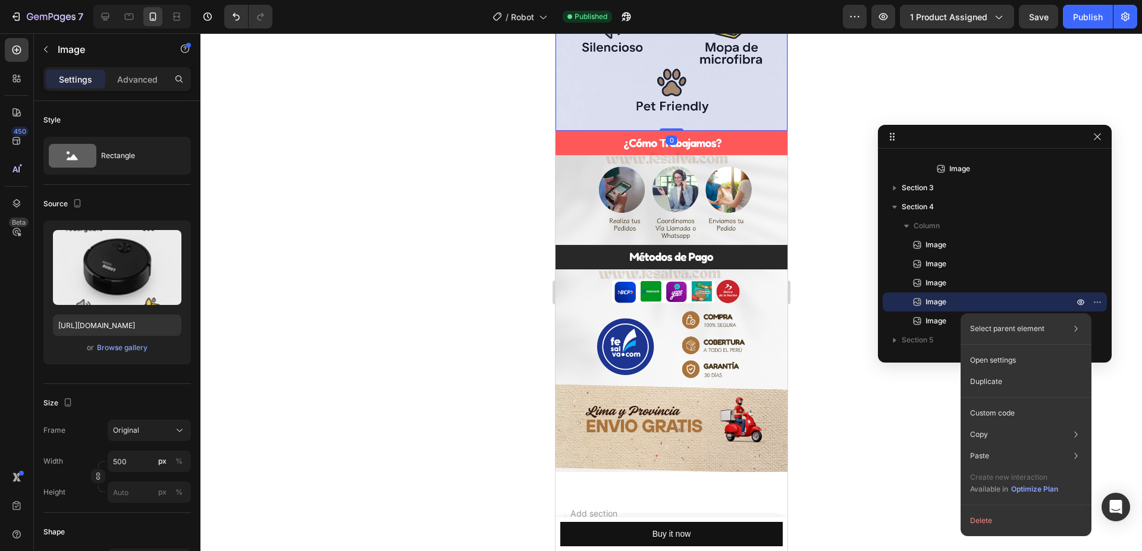
click at [1029, 382] on div "Duplicate" at bounding box center [1025, 381] width 121 height 21
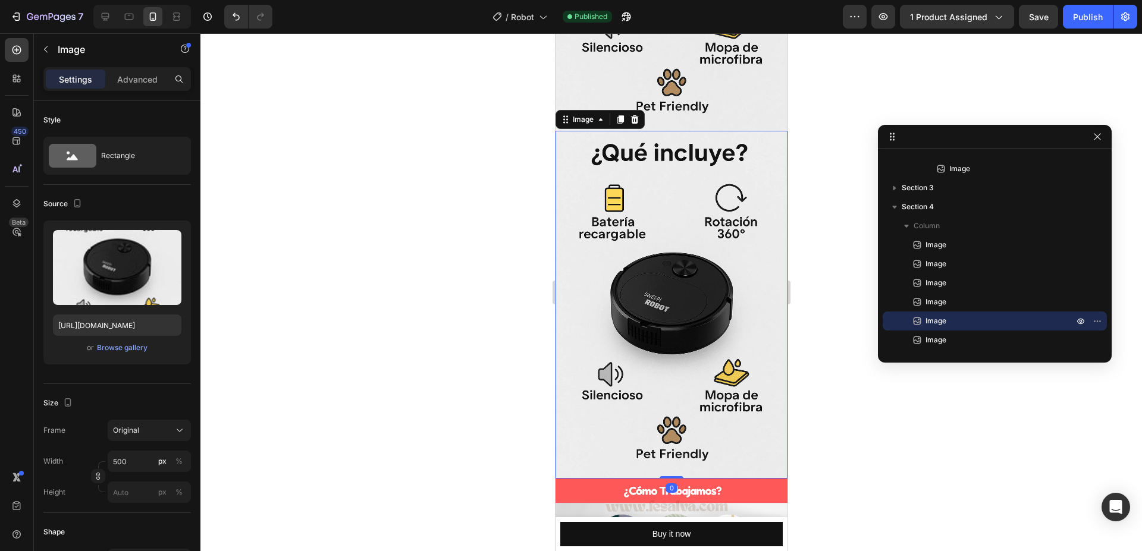
scroll to position [1646, 0]
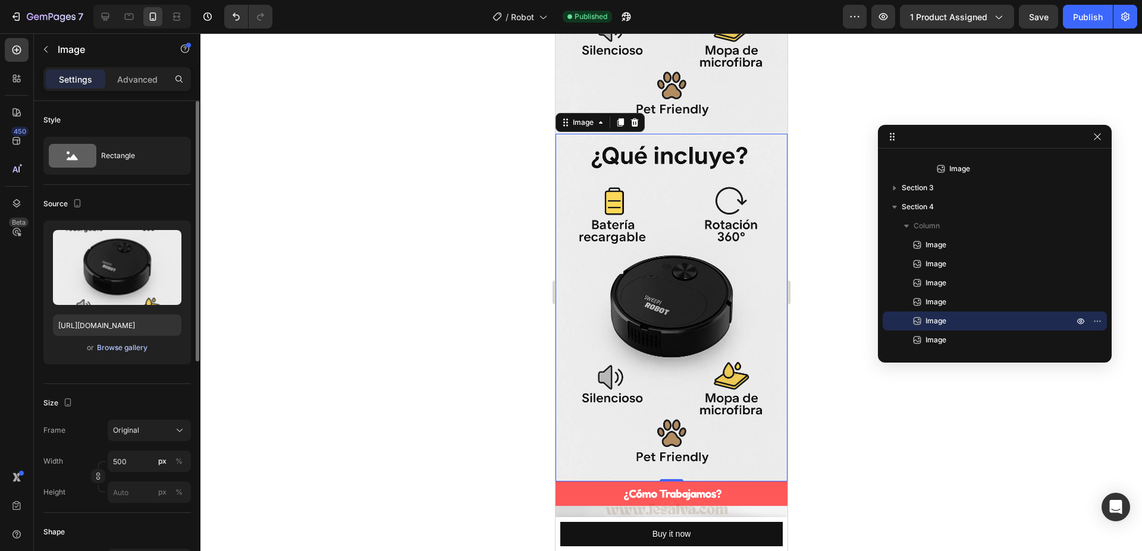
click at [130, 342] on div "Browse gallery" at bounding box center [122, 347] width 51 height 11
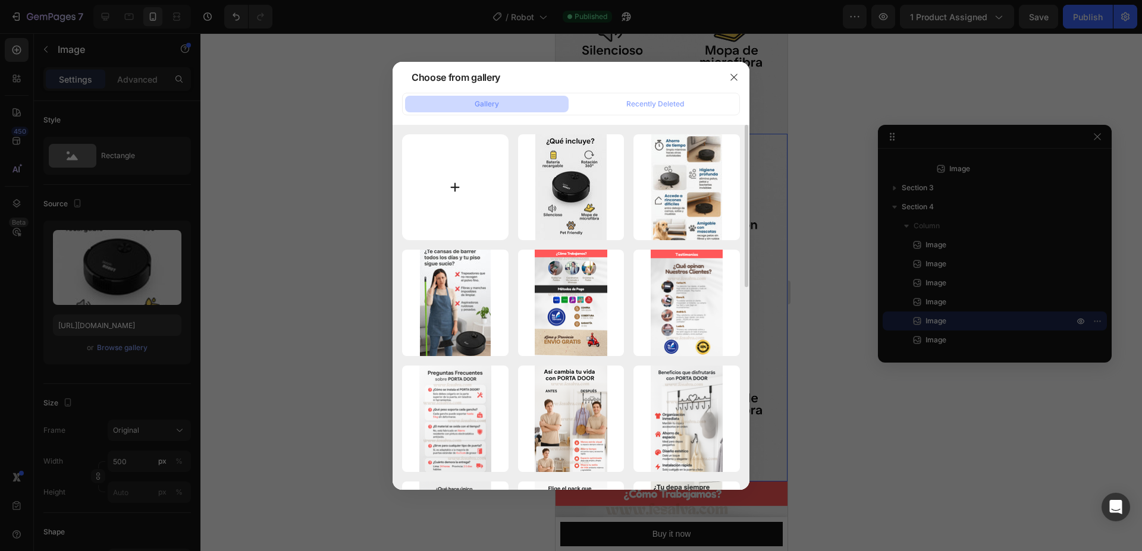
type input "C:\fakepath\comen.png"
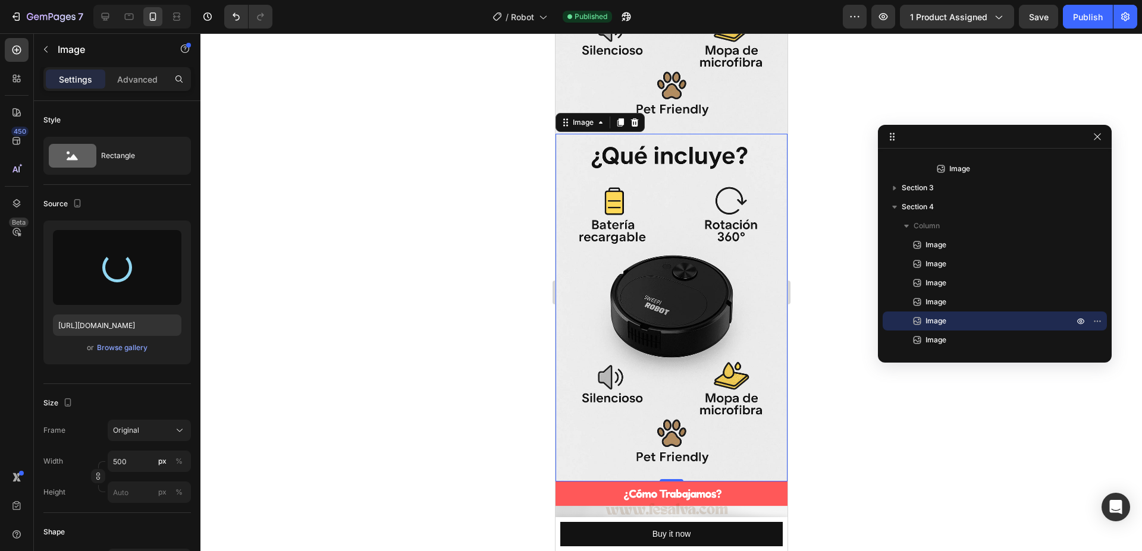
type input "[URL][DOMAIN_NAME]"
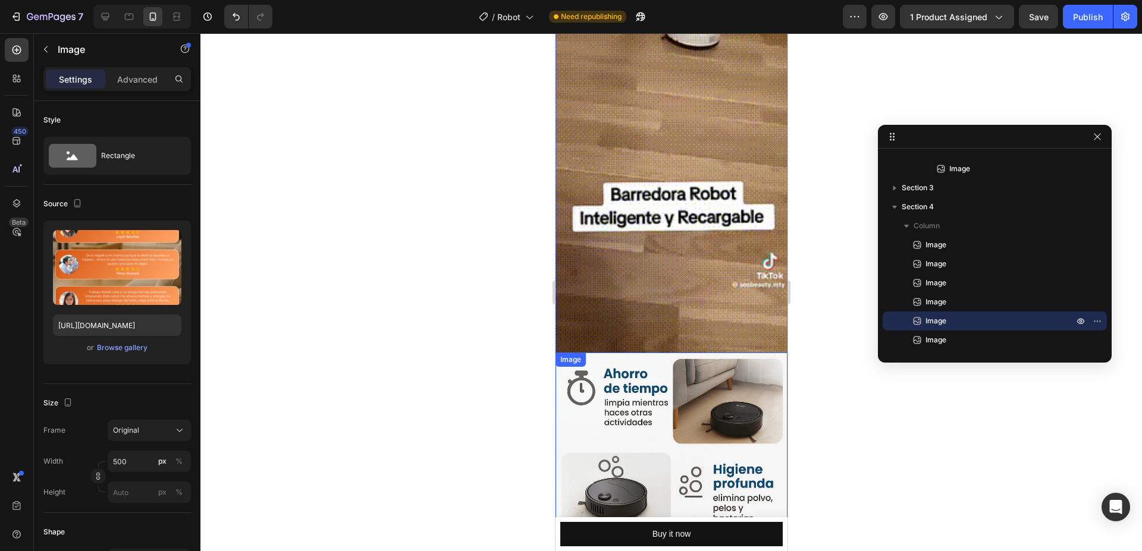
scroll to position [728, 0]
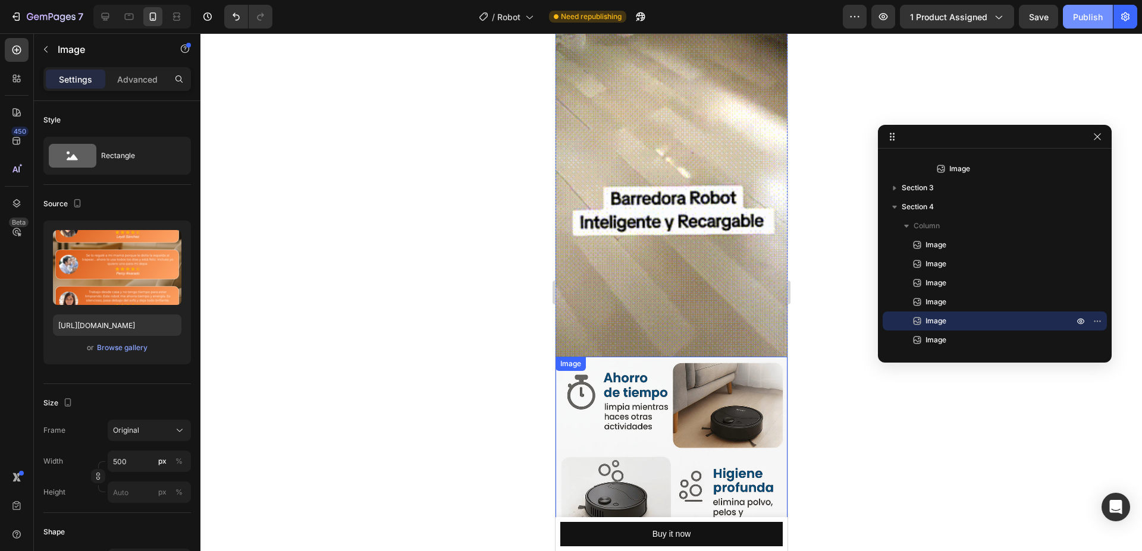
click at [1092, 17] on div "Publish" at bounding box center [1088, 17] width 30 height 12
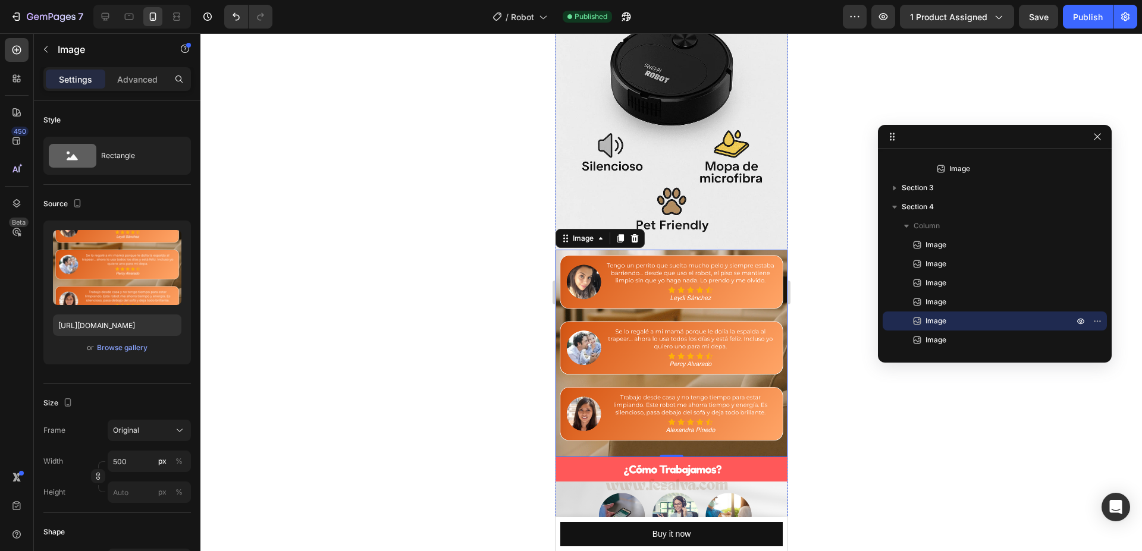
scroll to position [1535, 0]
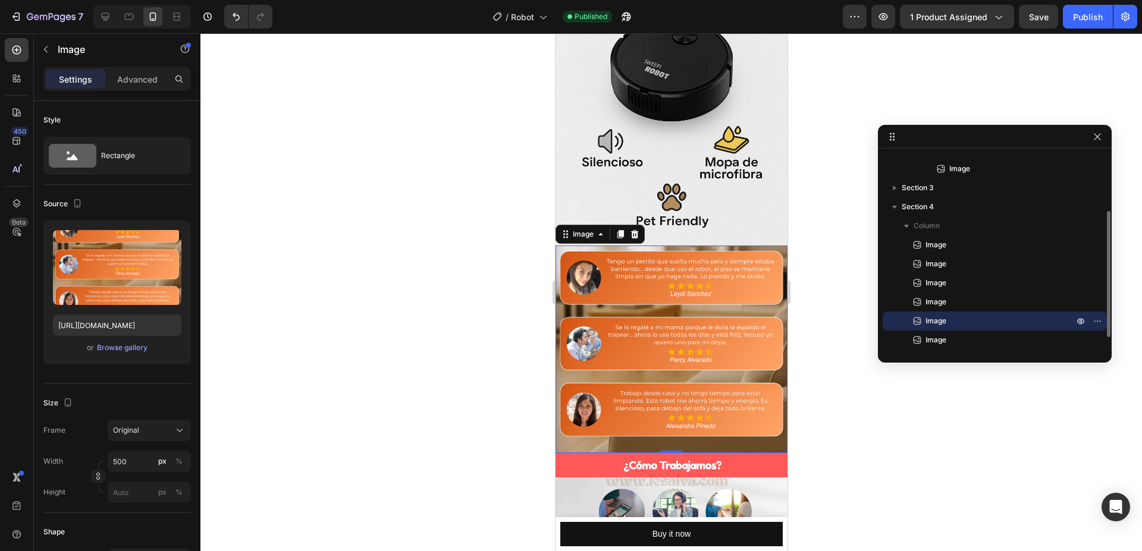
click at [940, 313] on div "Image" at bounding box center [994, 321] width 215 height 19
click at [1093, 317] on icon "button" at bounding box center [1097, 321] width 10 height 10
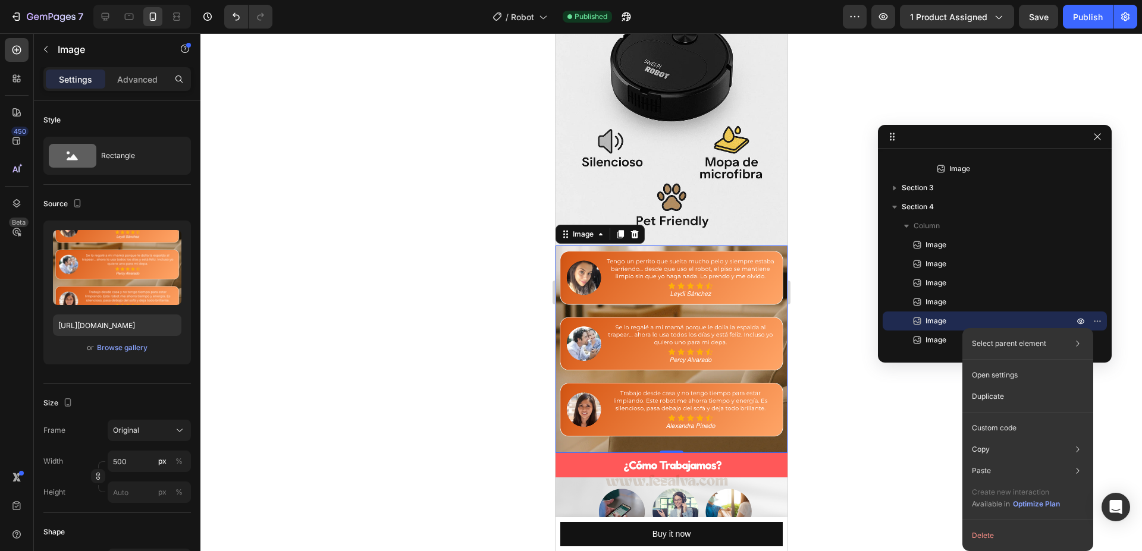
drag, startPoint x: 1013, startPoint y: 391, endPoint x: 1013, endPoint y: 372, distance: 19.6
click at [1013, 391] on div "Duplicate" at bounding box center [1027, 396] width 121 height 21
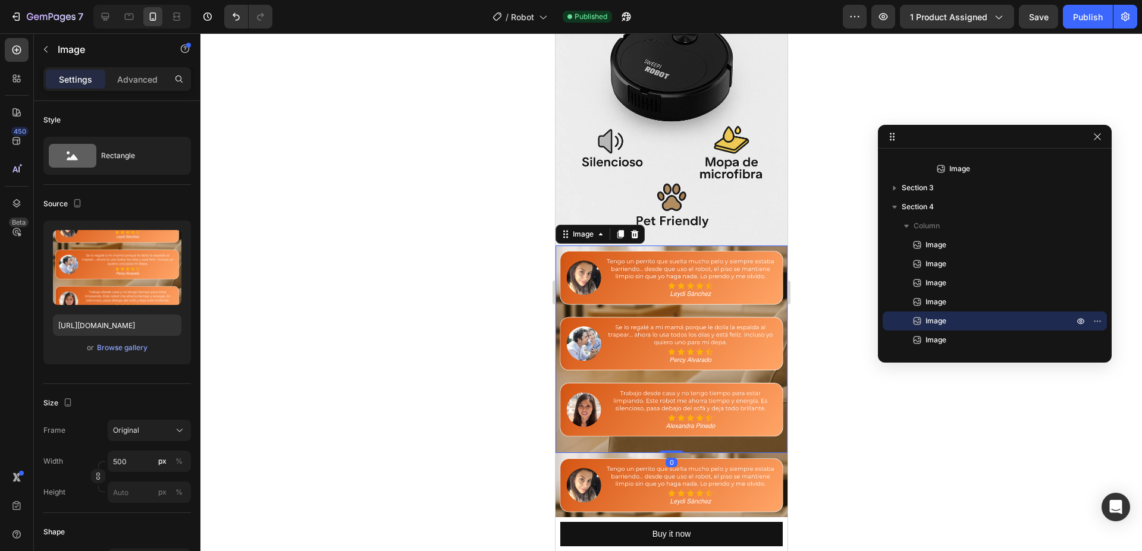
click at [686, 246] on img at bounding box center [671, 350] width 232 height 208
click at [137, 342] on button "Browse gallery" at bounding box center [122, 348] width 52 height 12
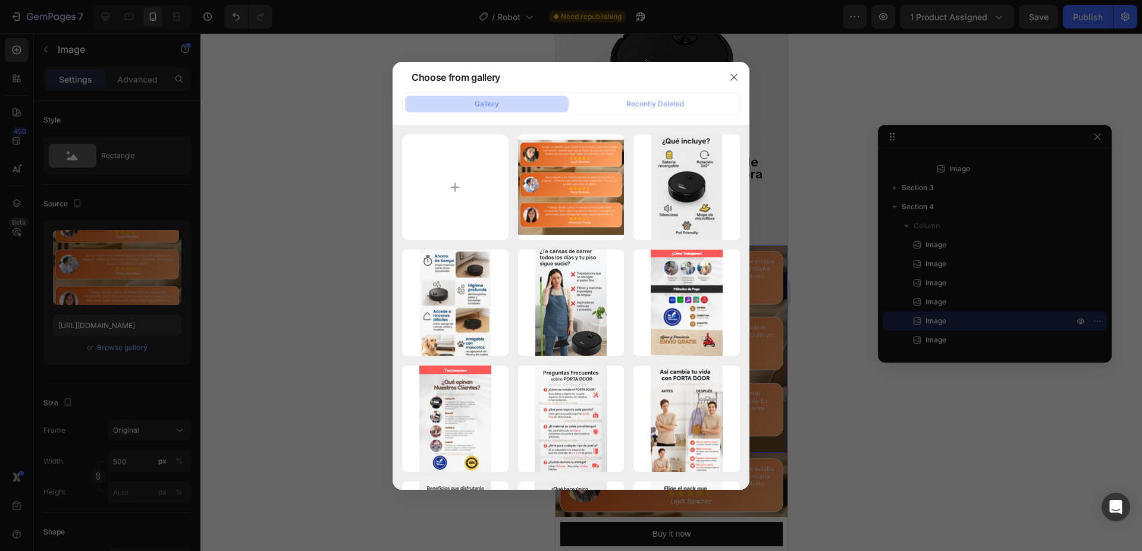
type input "C:\fakepath\contra antrega.avif"
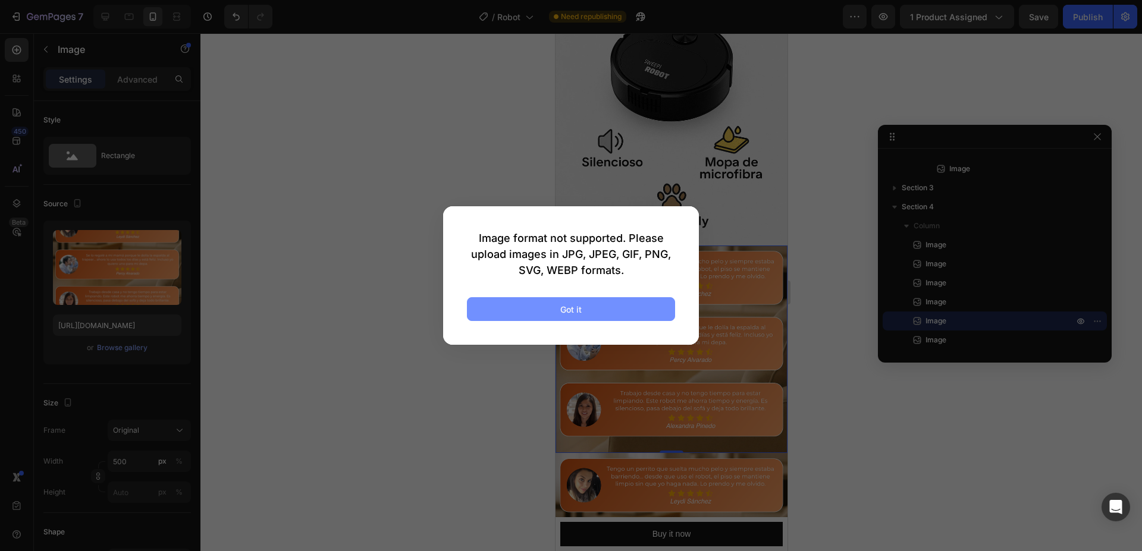
click at [554, 306] on button "Got it" at bounding box center [571, 309] width 208 height 24
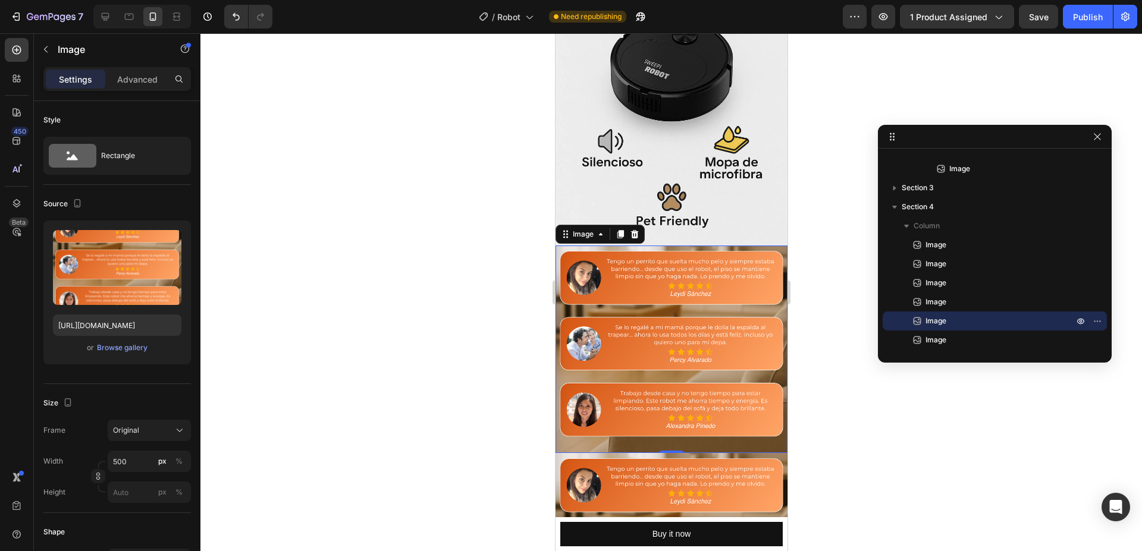
click at [614, 262] on img at bounding box center [671, 350] width 232 height 208
click at [115, 342] on button "Browse gallery" at bounding box center [122, 348] width 52 height 12
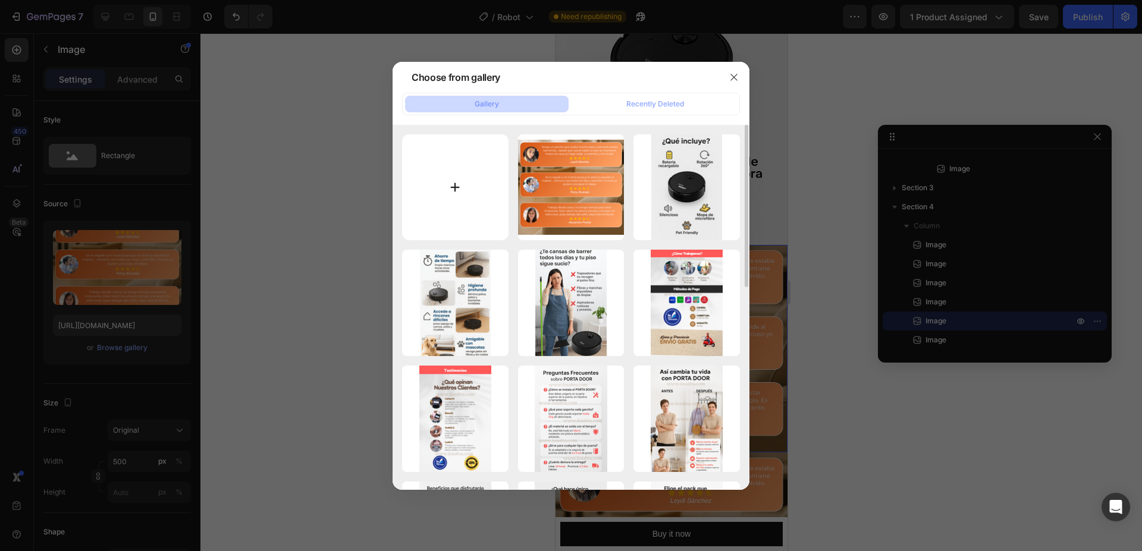
type input "C:\fakepath\pago contra antrega.jpg"
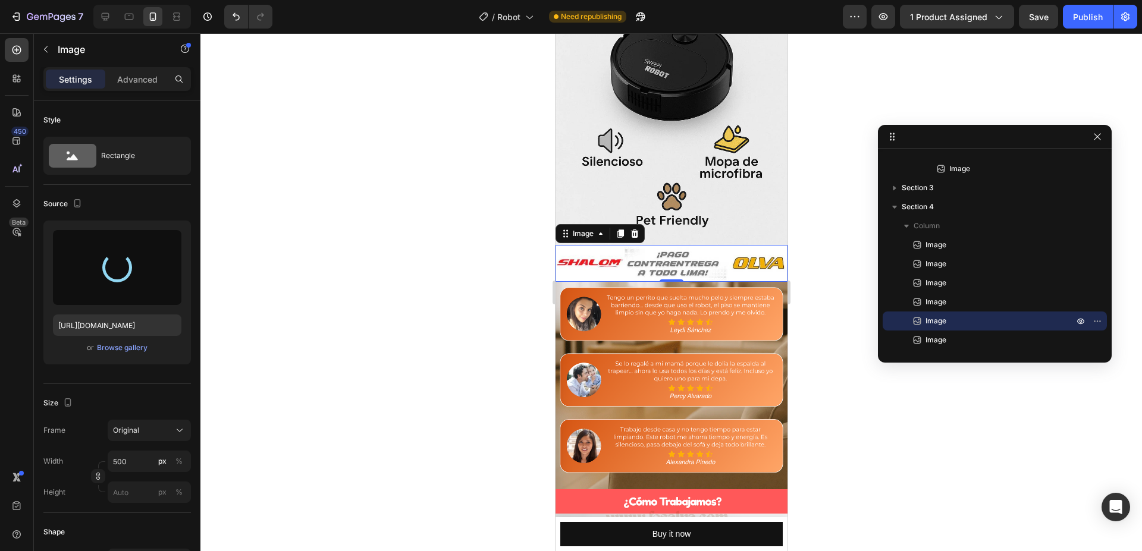
type input "[URL][DOMAIN_NAME]"
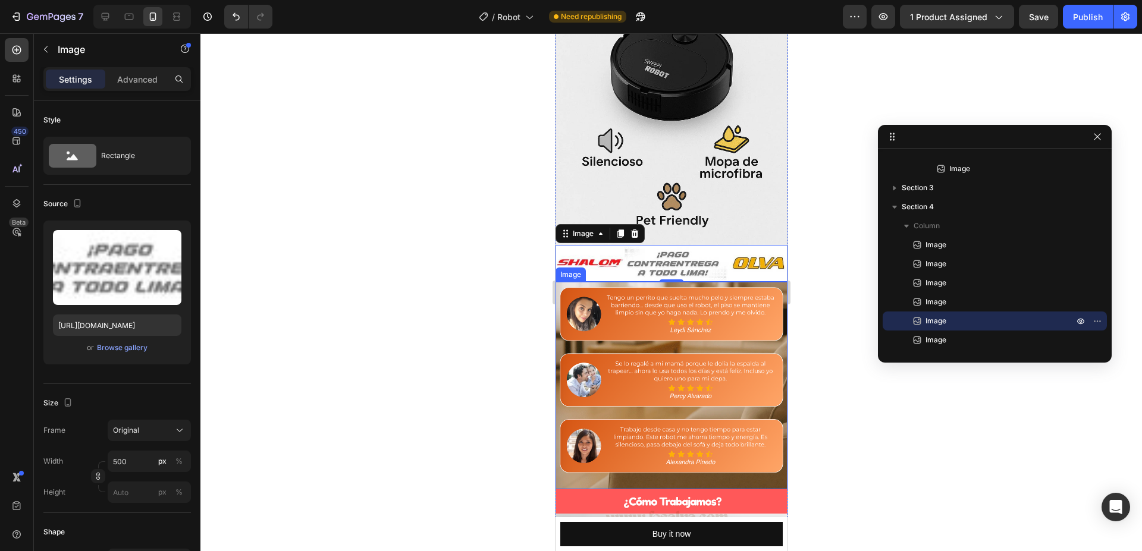
click at [802, 262] on div at bounding box center [670, 292] width 941 height 518
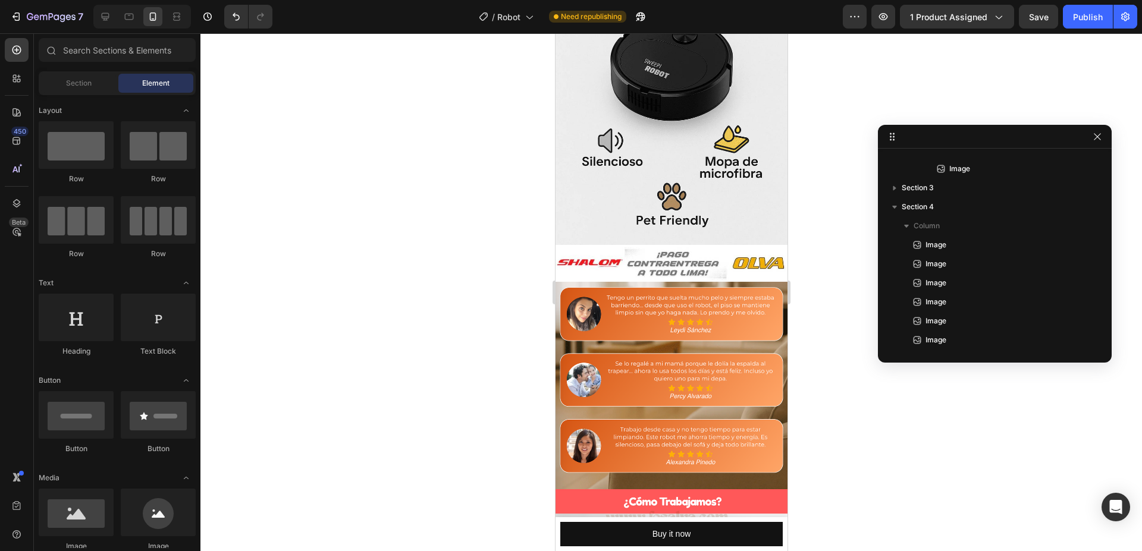
click at [807, 267] on div at bounding box center [670, 292] width 941 height 518
